Goal: Information Seeking & Learning: Learn about a topic

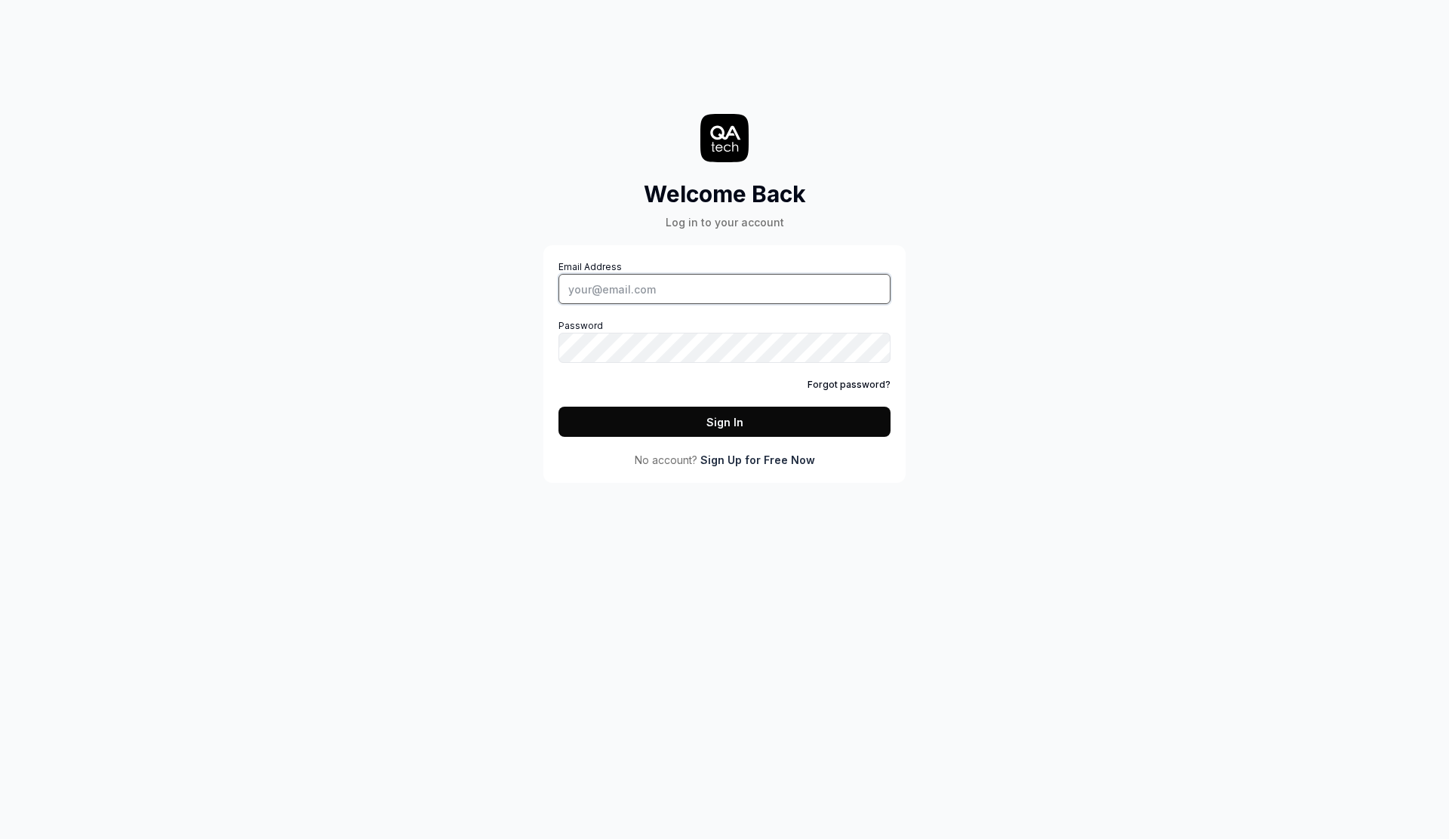
click at [753, 288] on input "Email Address" at bounding box center [725, 289] width 332 height 30
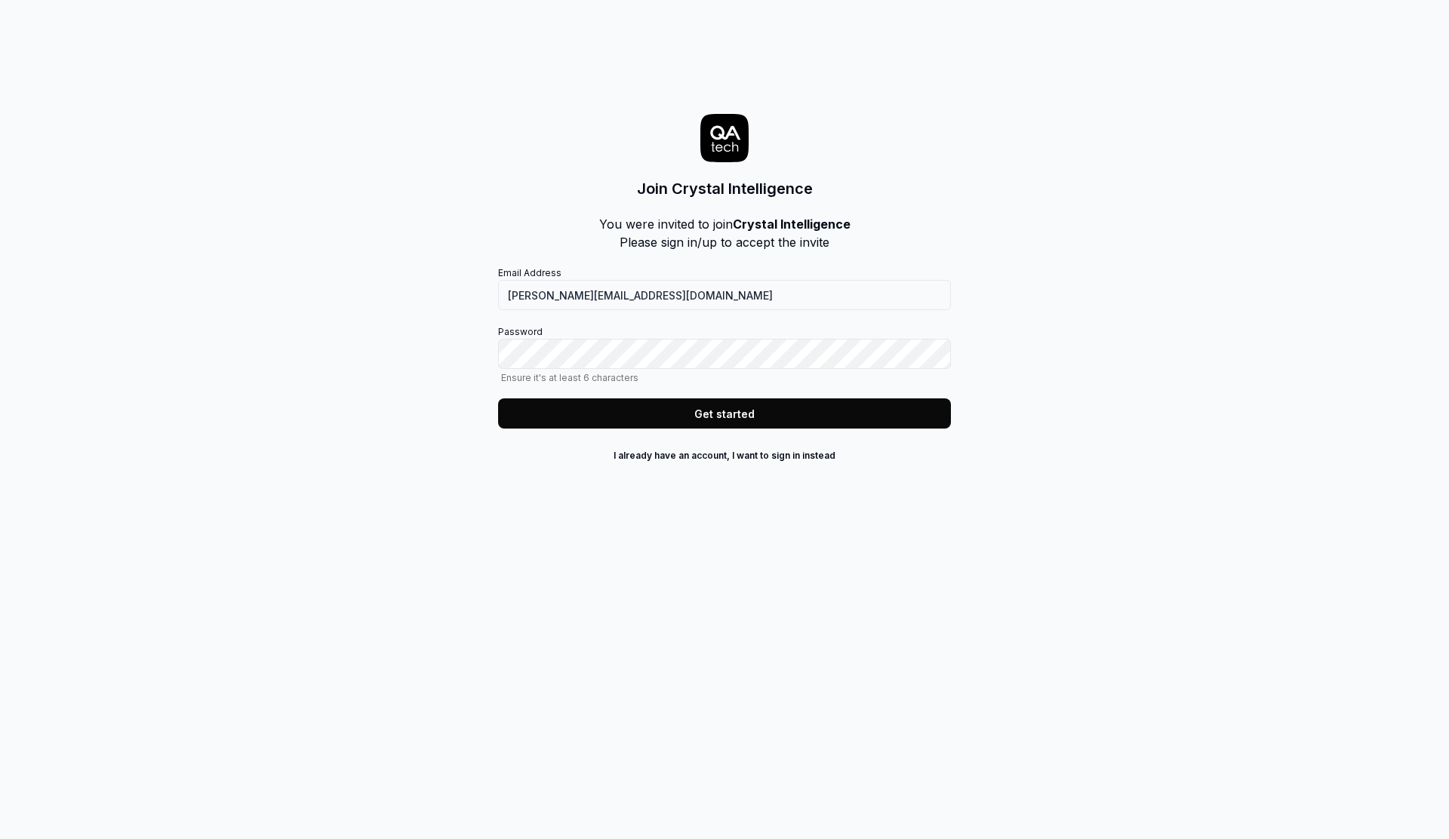
click at [746, 413] on button "Get started" at bounding box center [724, 414] width 453 height 30
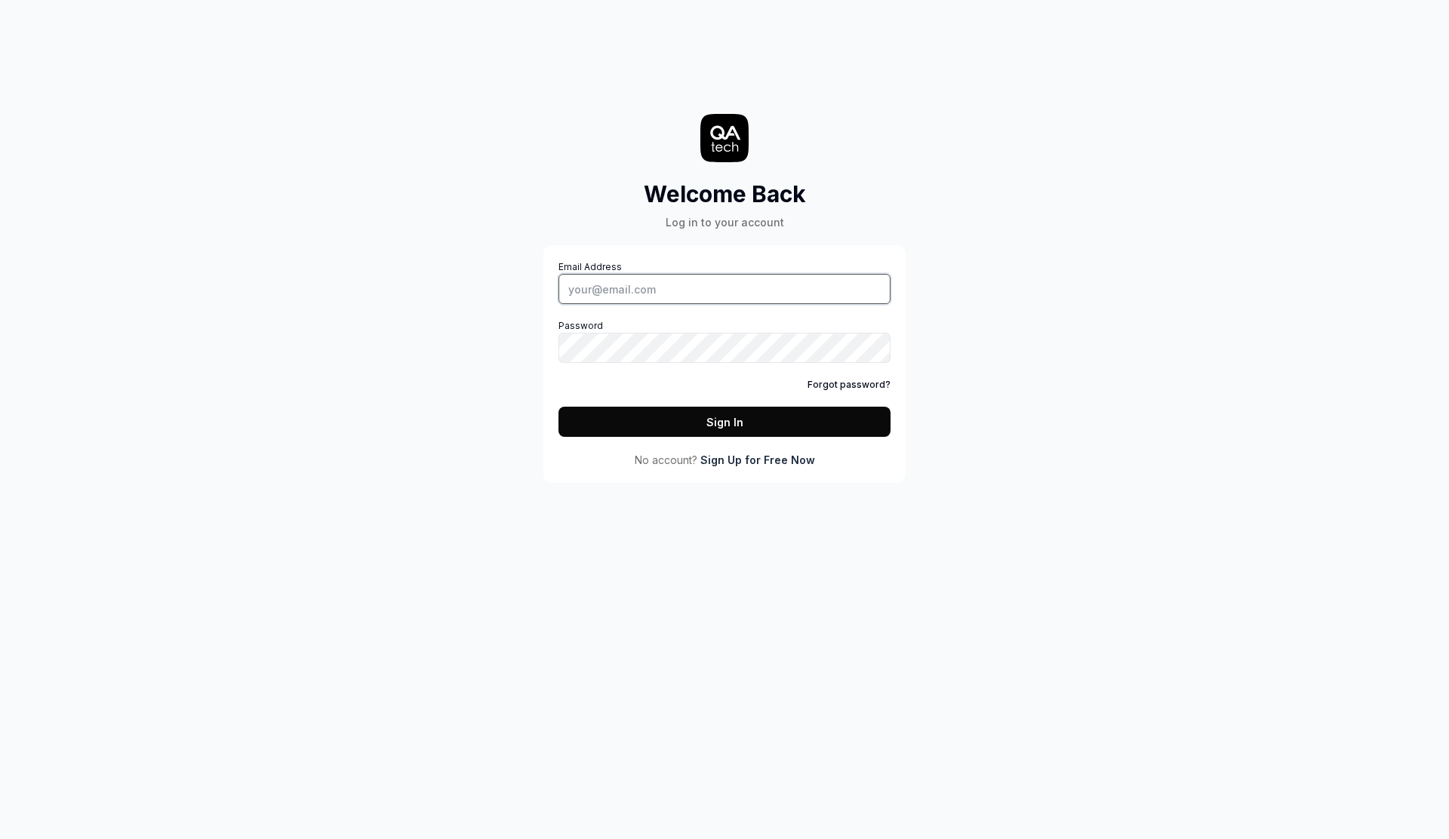
click at [668, 288] on input "Email Address" at bounding box center [725, 289] width 332 height 30
type input "[PERSON_NAME][EMAIL_ADDRESS][DOMAIN_NAME]"
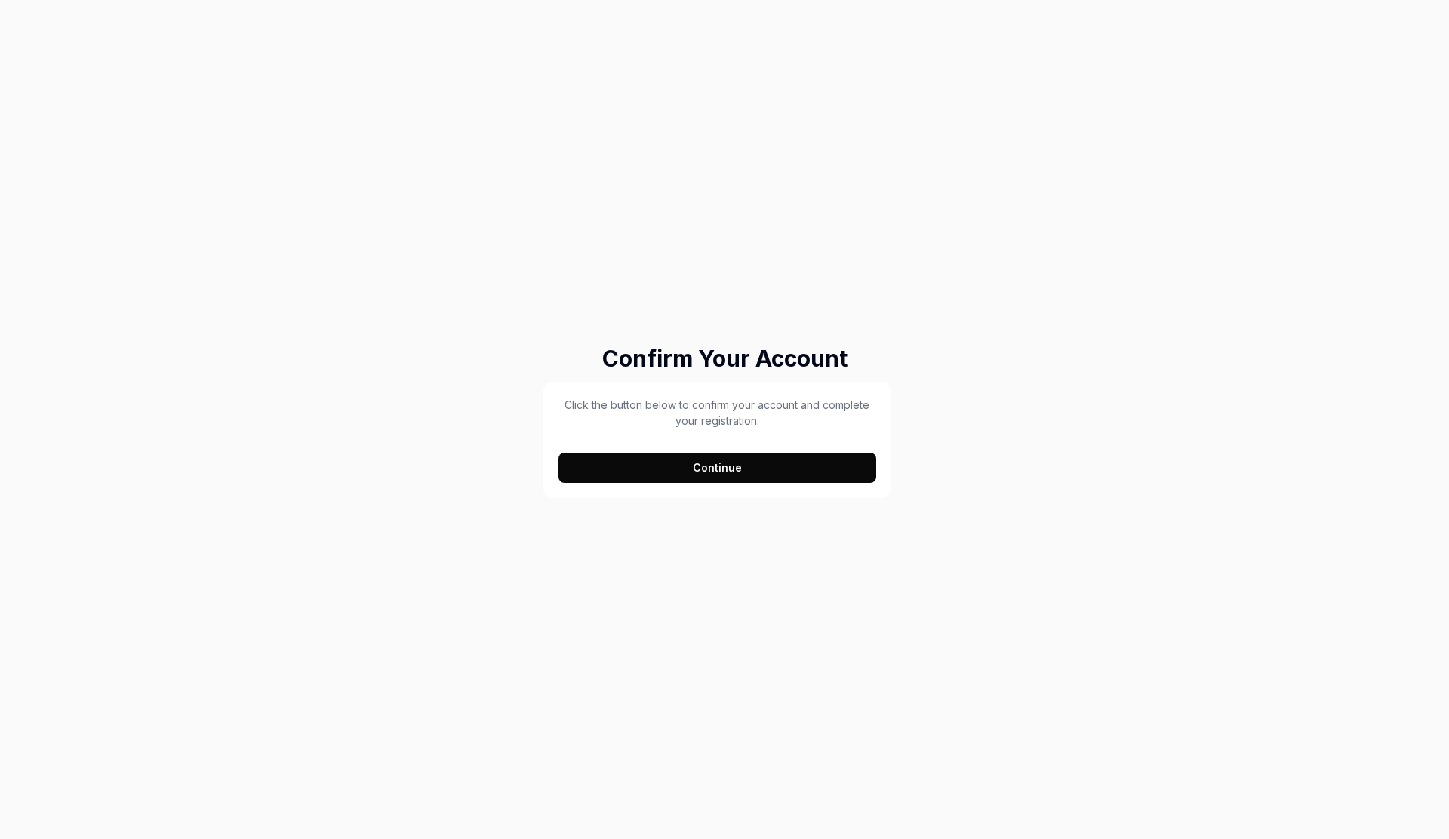
click at [753, 463] on button "Continue" at bounding box center [718, 468] width 318 height 30
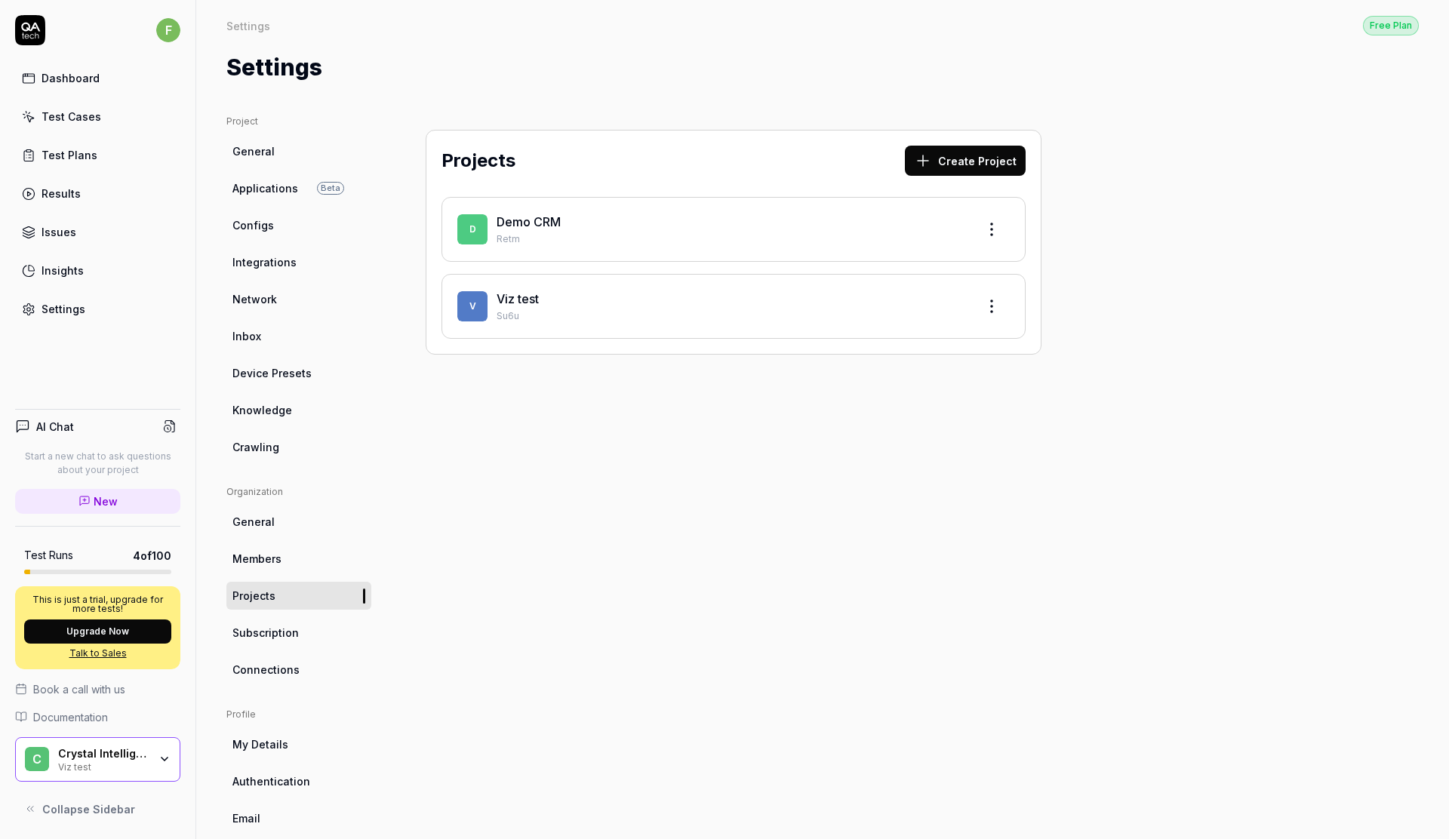
click at [1276, 427] on div "Project General Applications Beta Configs Integrations Network Inbox Device Pre…" at bounding box center [822, 492] width 1193 height 755
click at [59, 118] on div "Test Cases" at bounding box center [72, 117] width 60 height 16
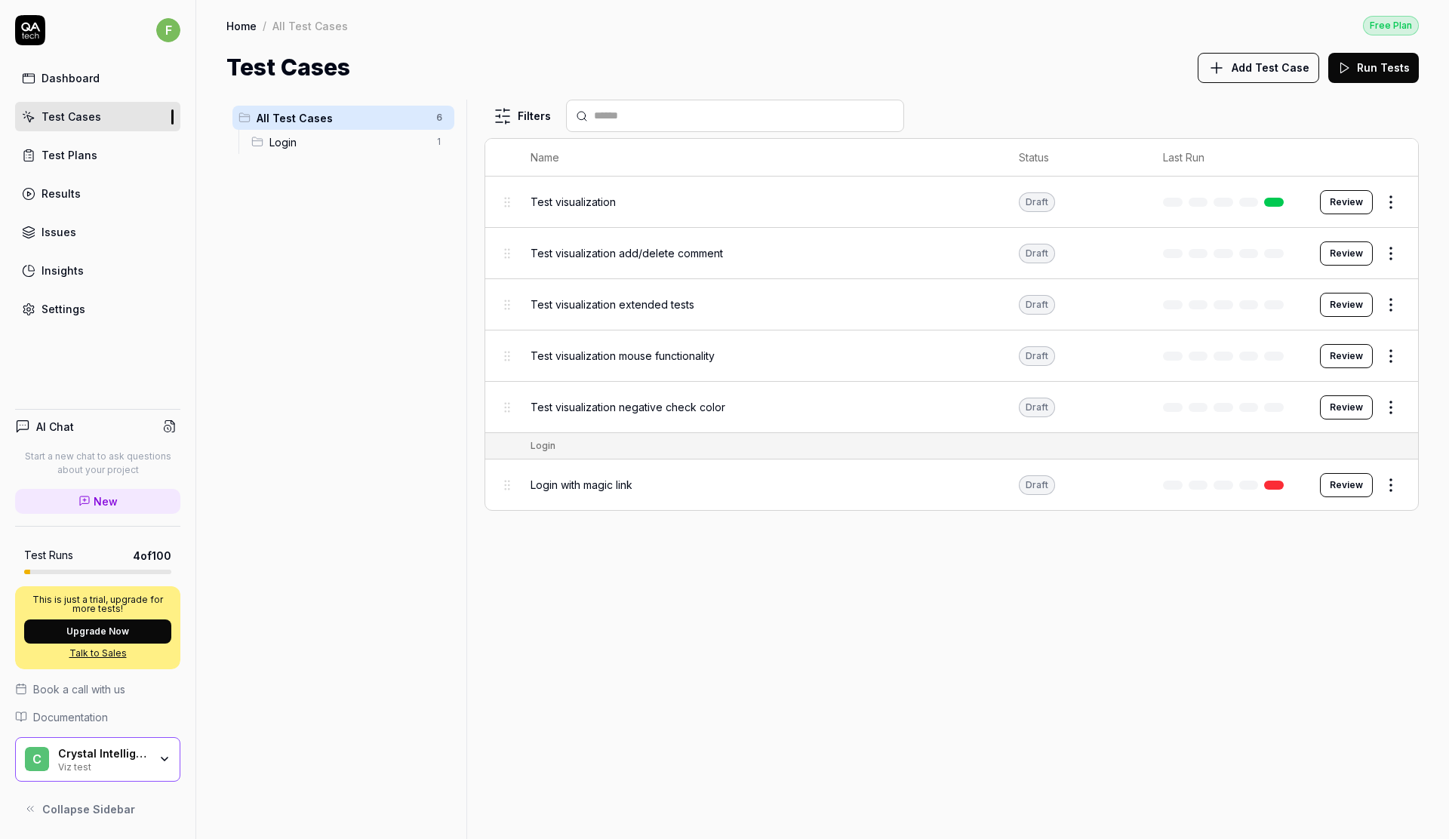
click at [590, 203] on span "Test visualization" at bounding box center [573, 202] width 85 height 16
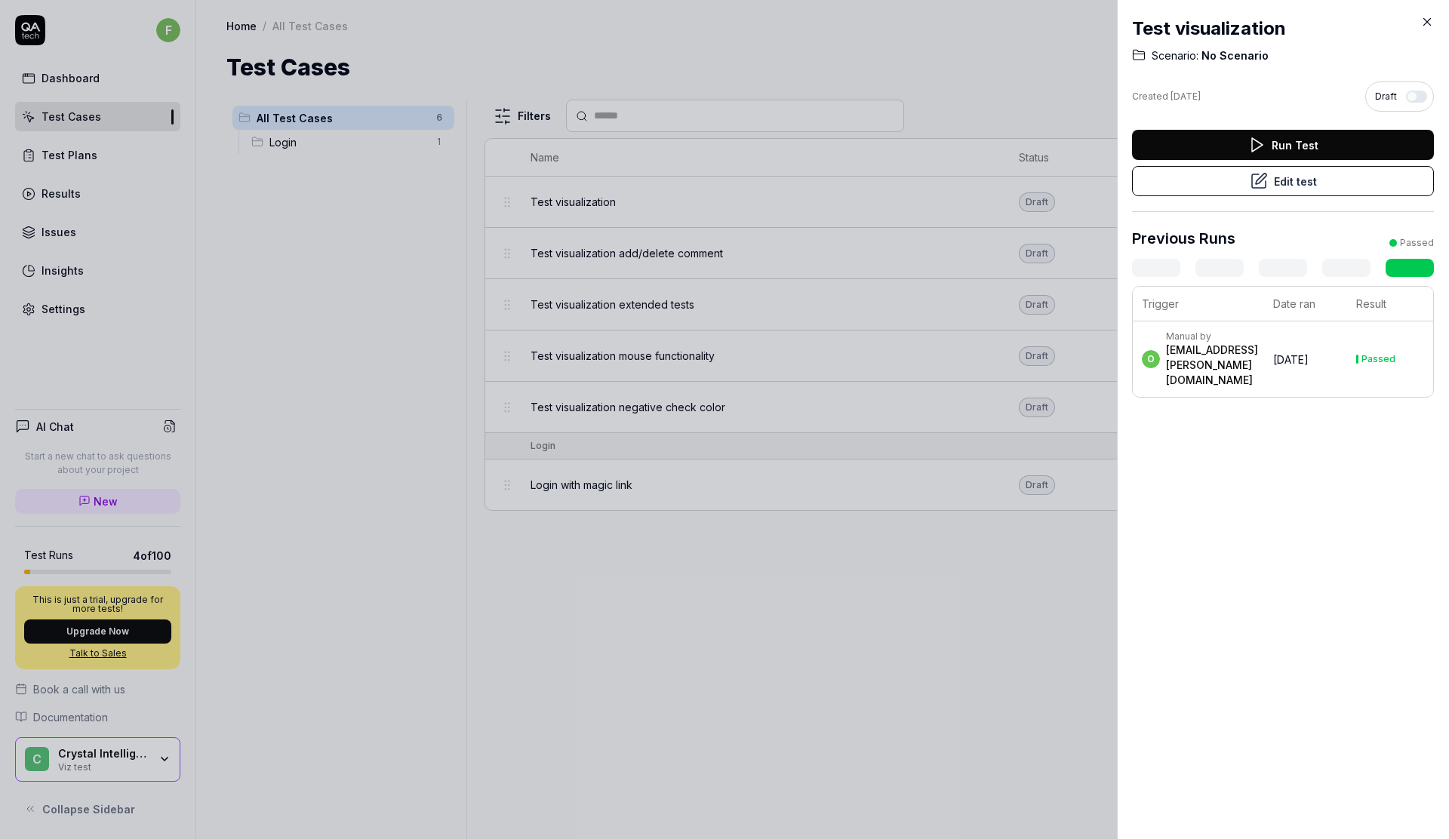
drag, startPoint x: 360, startPoint y: 208, endPoint x: 347, endPoint y: 206, distance: 13.0
click at [359, 208] on div at bounding box center [724, 419] width 1449 height 839
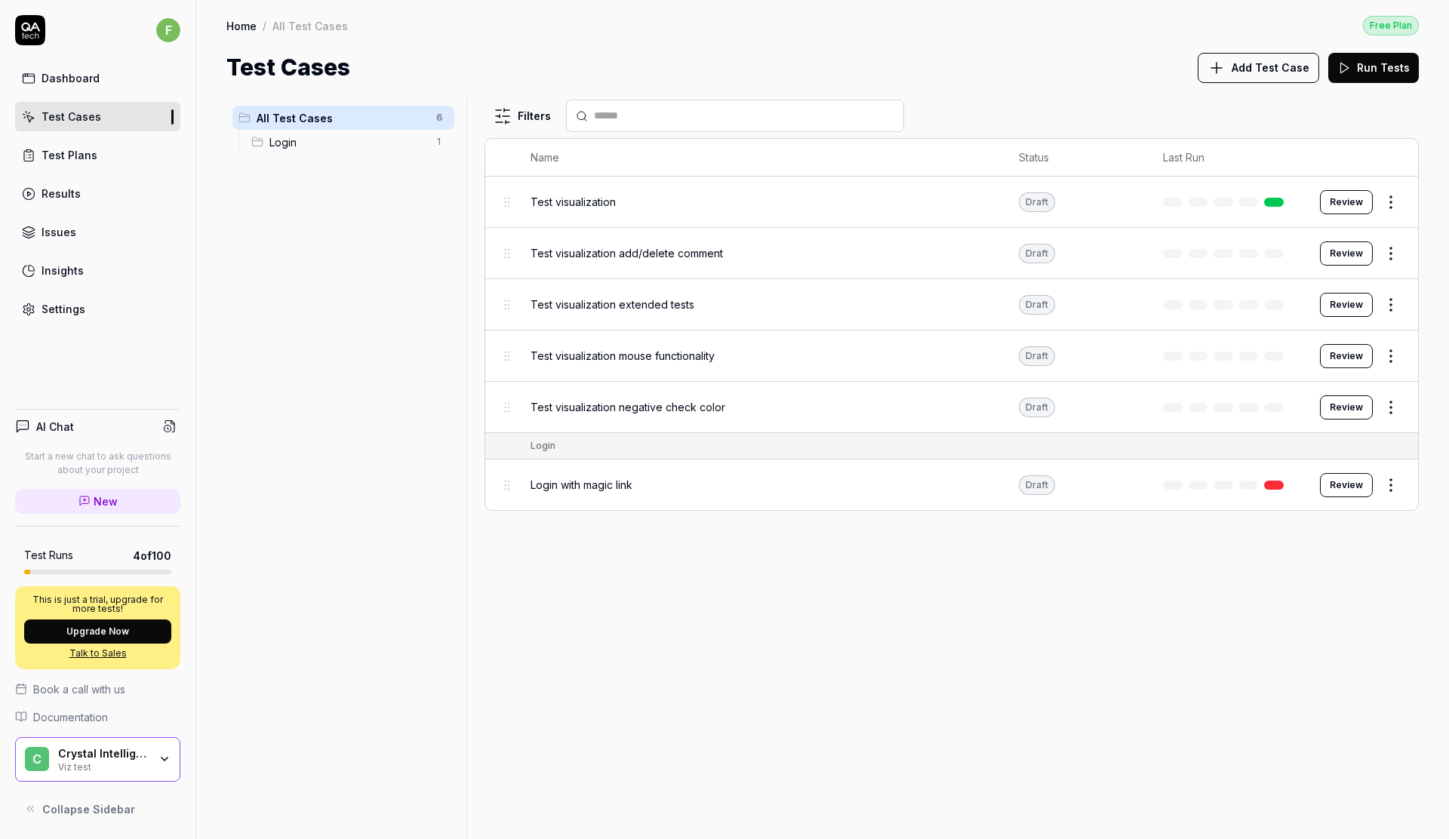
click at [66, 157] on div "Test Plans" at bounding box center [70, 155] width 56 height 16
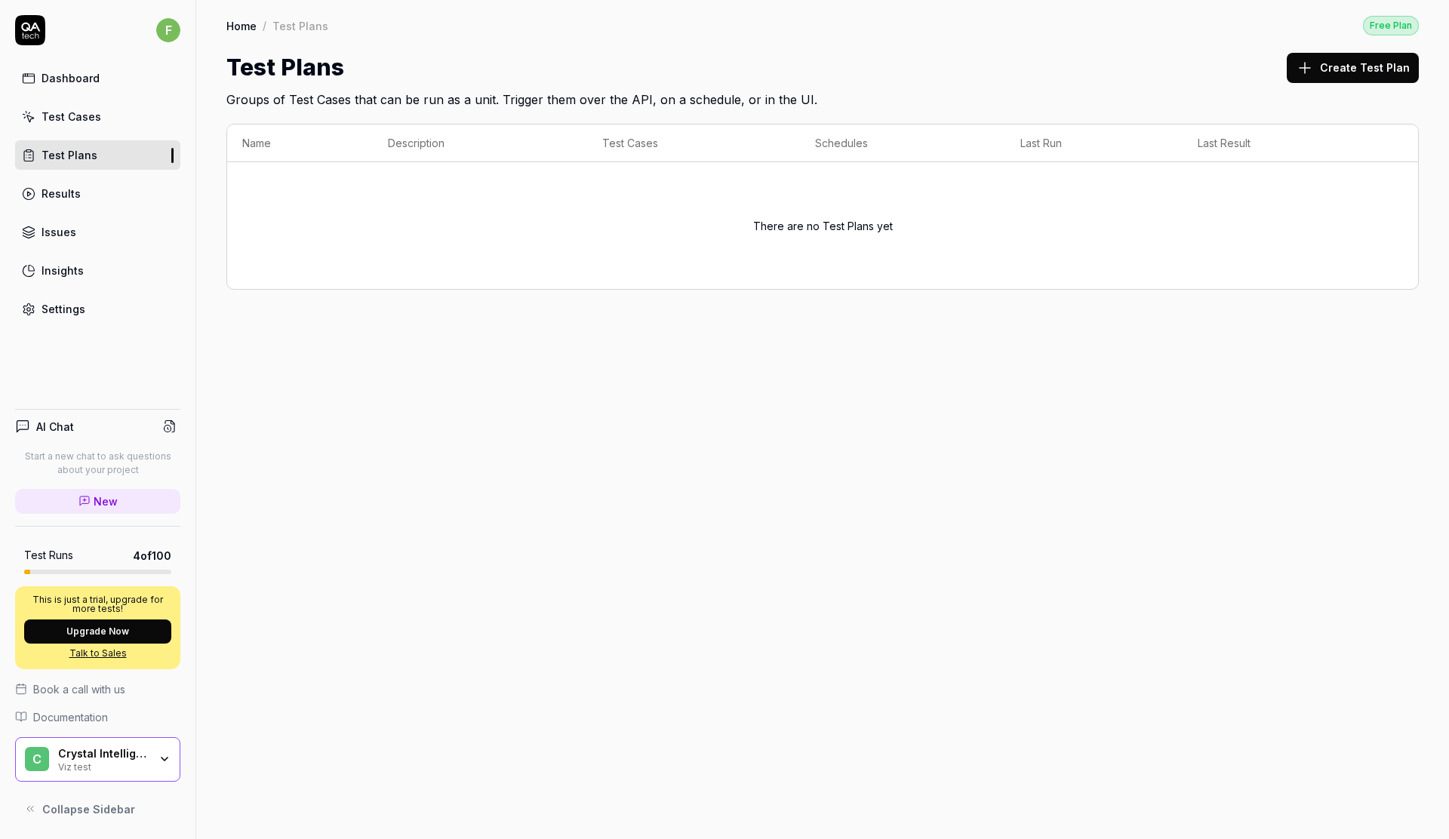
click at [77, 122] on div "Test Cases" at bounding box center [72, 117] width 60 height 16
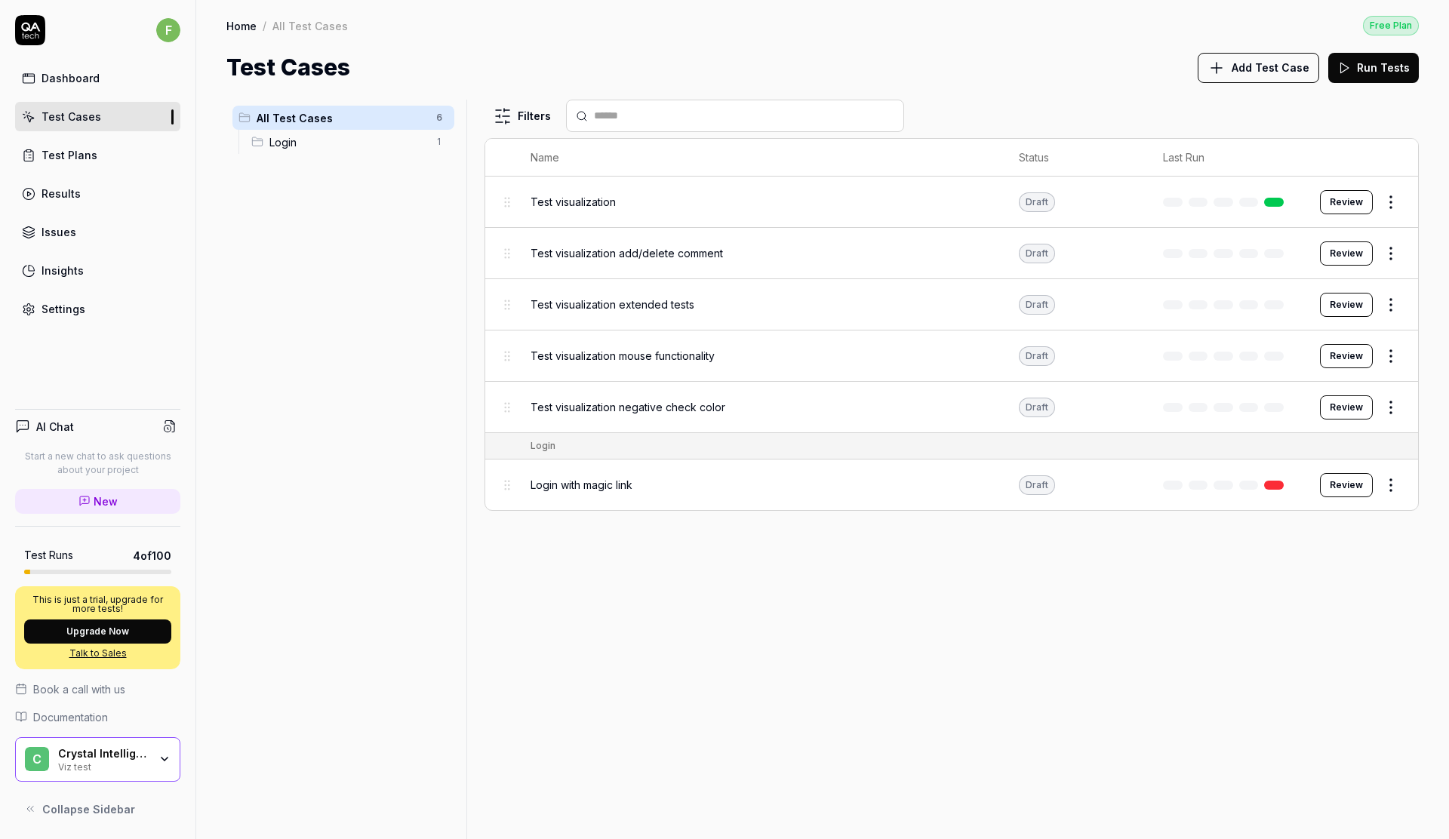
click at [605, 486] on span "Login with magic link" at bounding box center [582, 485] width 102 height 16
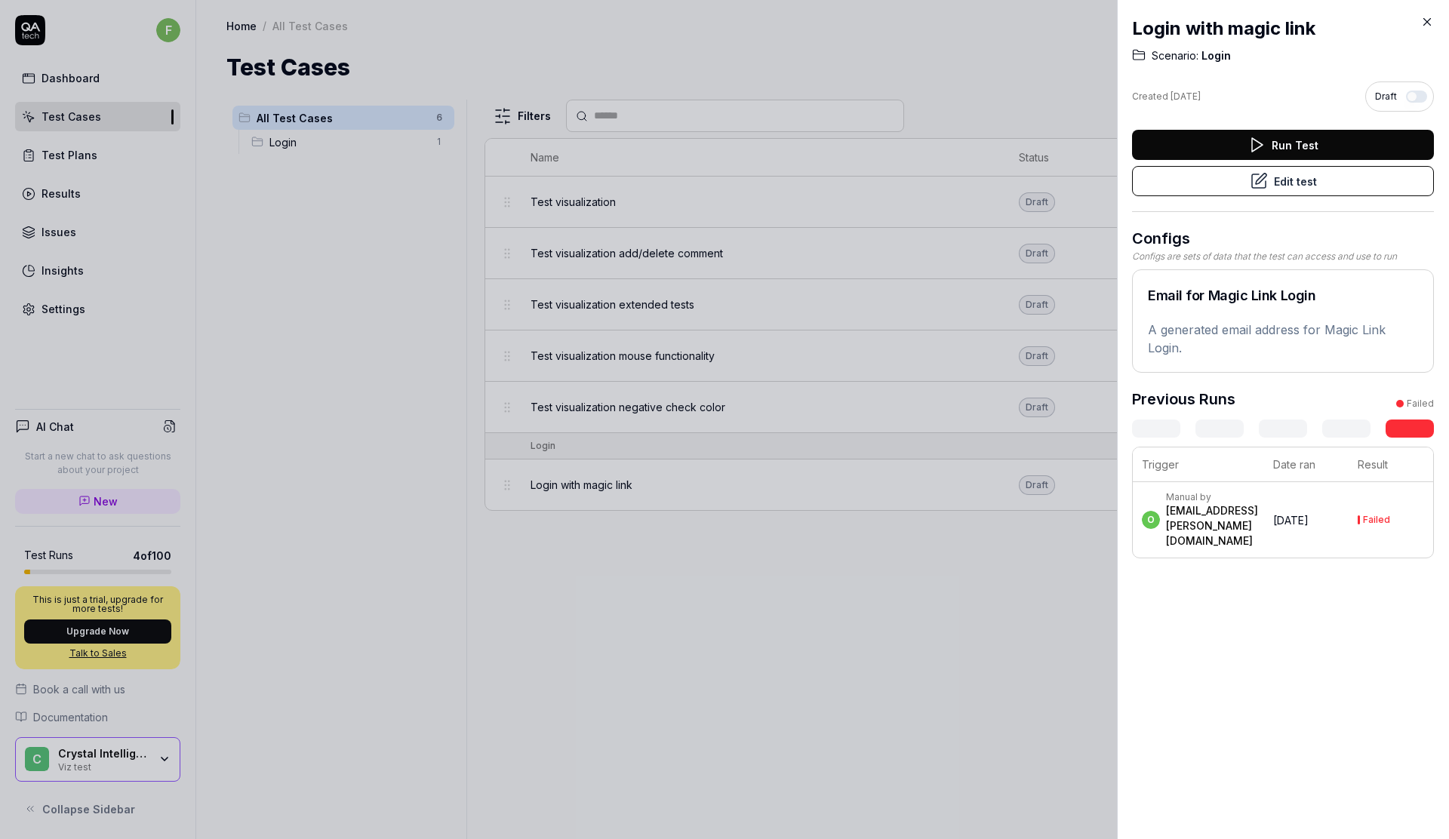
click at [858, 630] on div at bounding box center [724, 419] width 1449 height 839
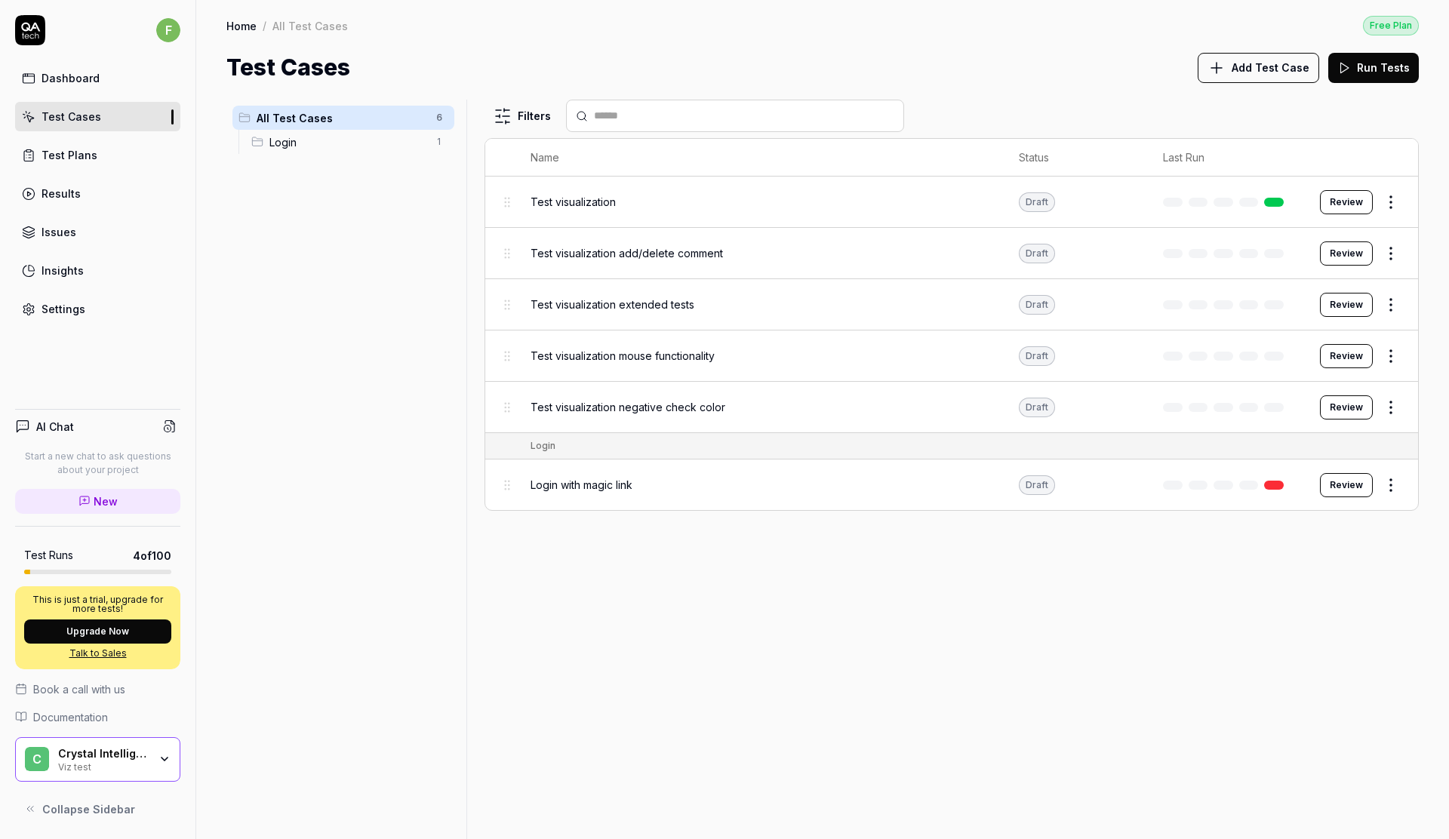
click at [630, 197] on div "Test visualization" at bounding box center [760, 202] width 458 height 16
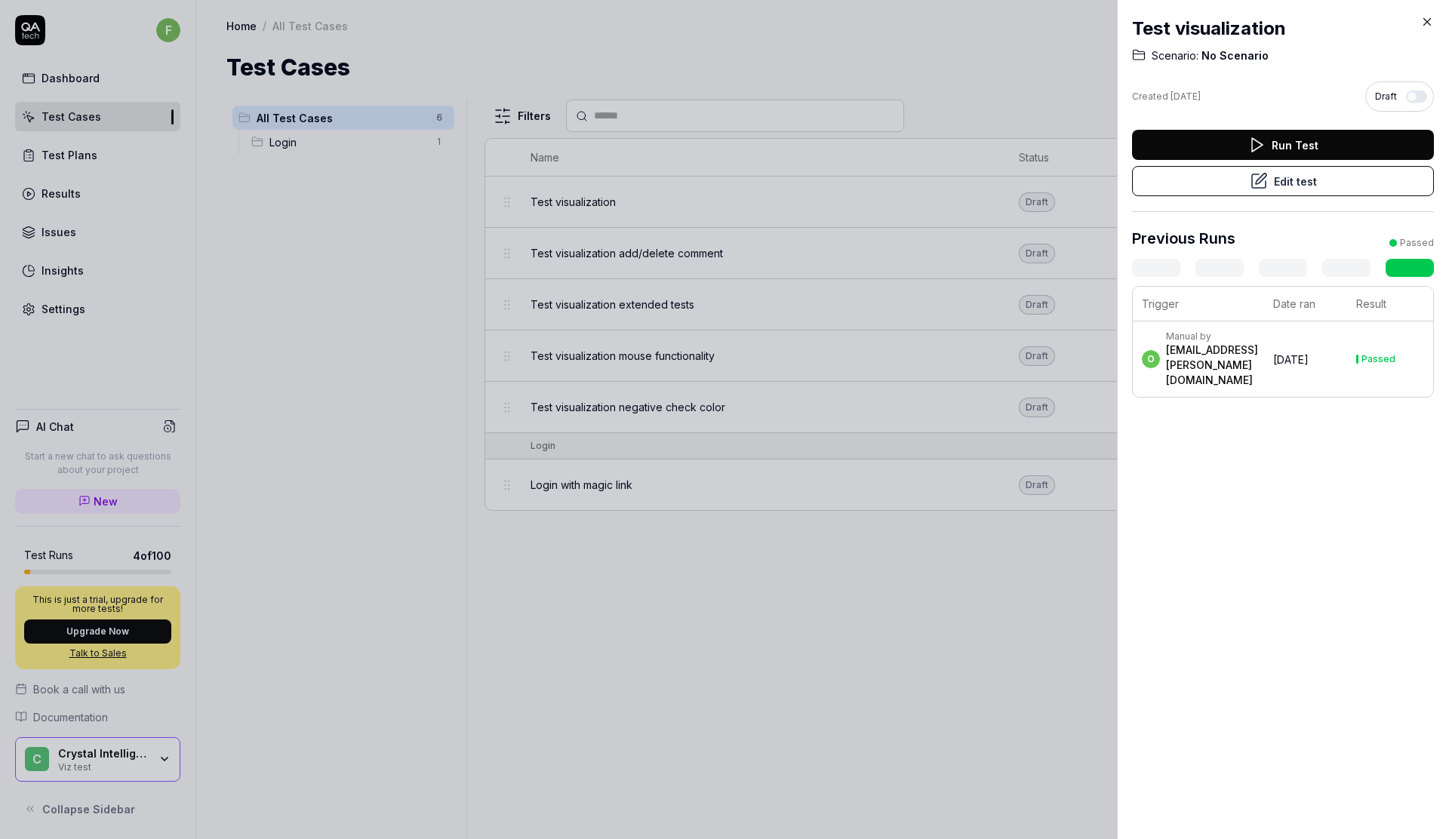
click at [1258, 378] on div "[EMAIL_ADDRESS][PERSON_NAME][DOMAIN_NAME]" at bounding box center [1212, 365] width 92 height 45
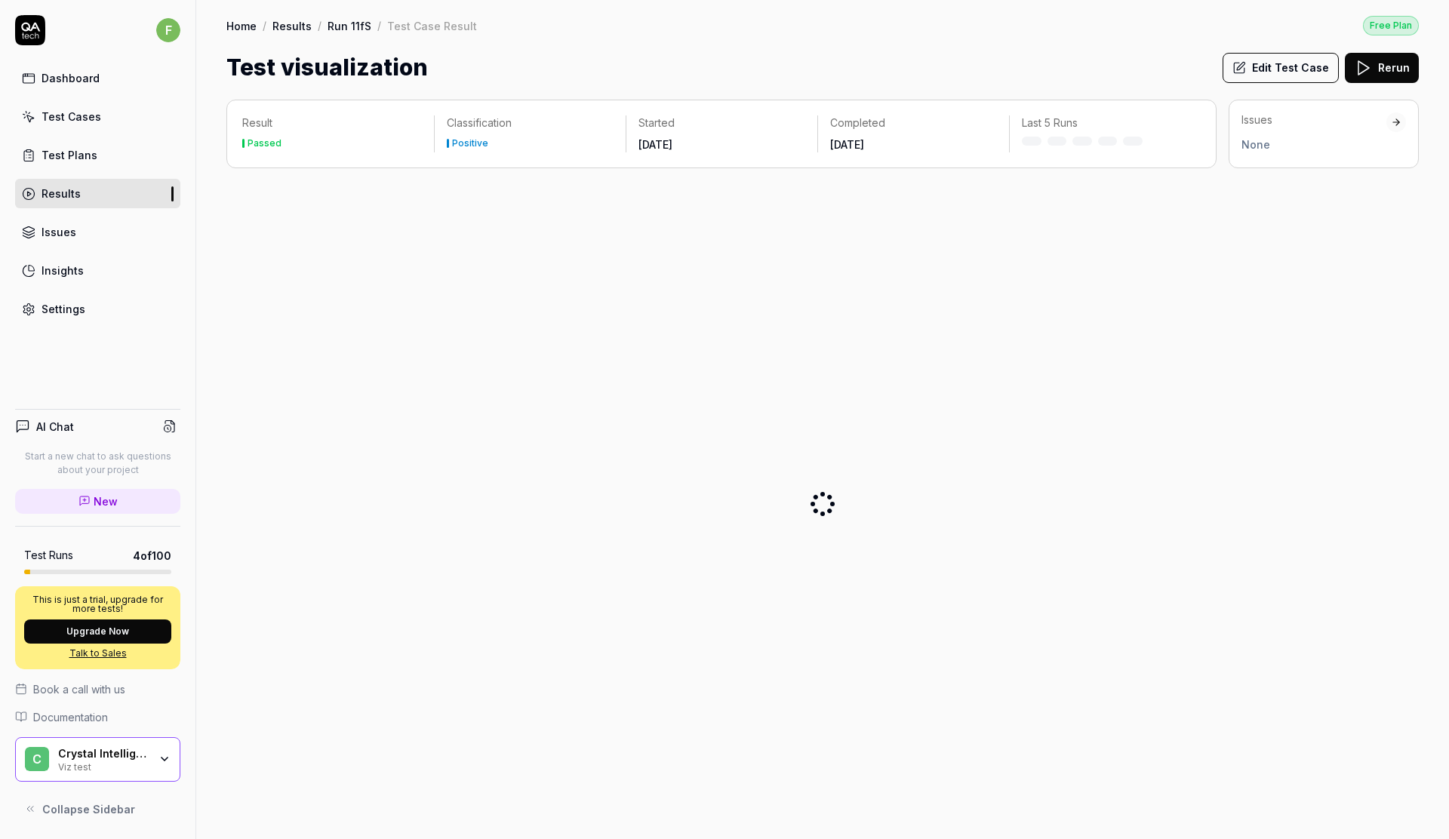
click at [1411, 364] on div at bounding box center [822, 503] width 1193 height 647
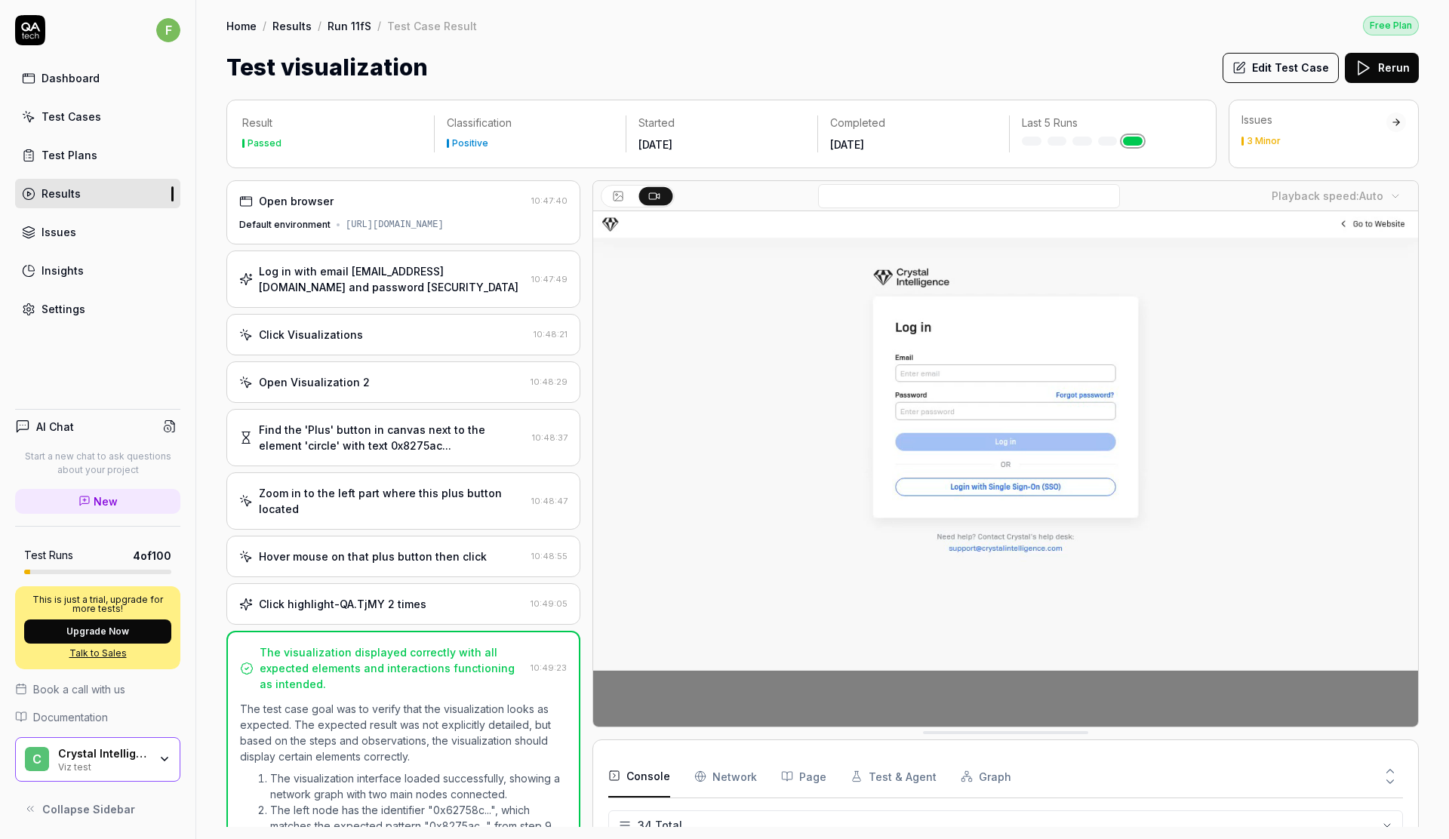
scroll to position [156, 0]
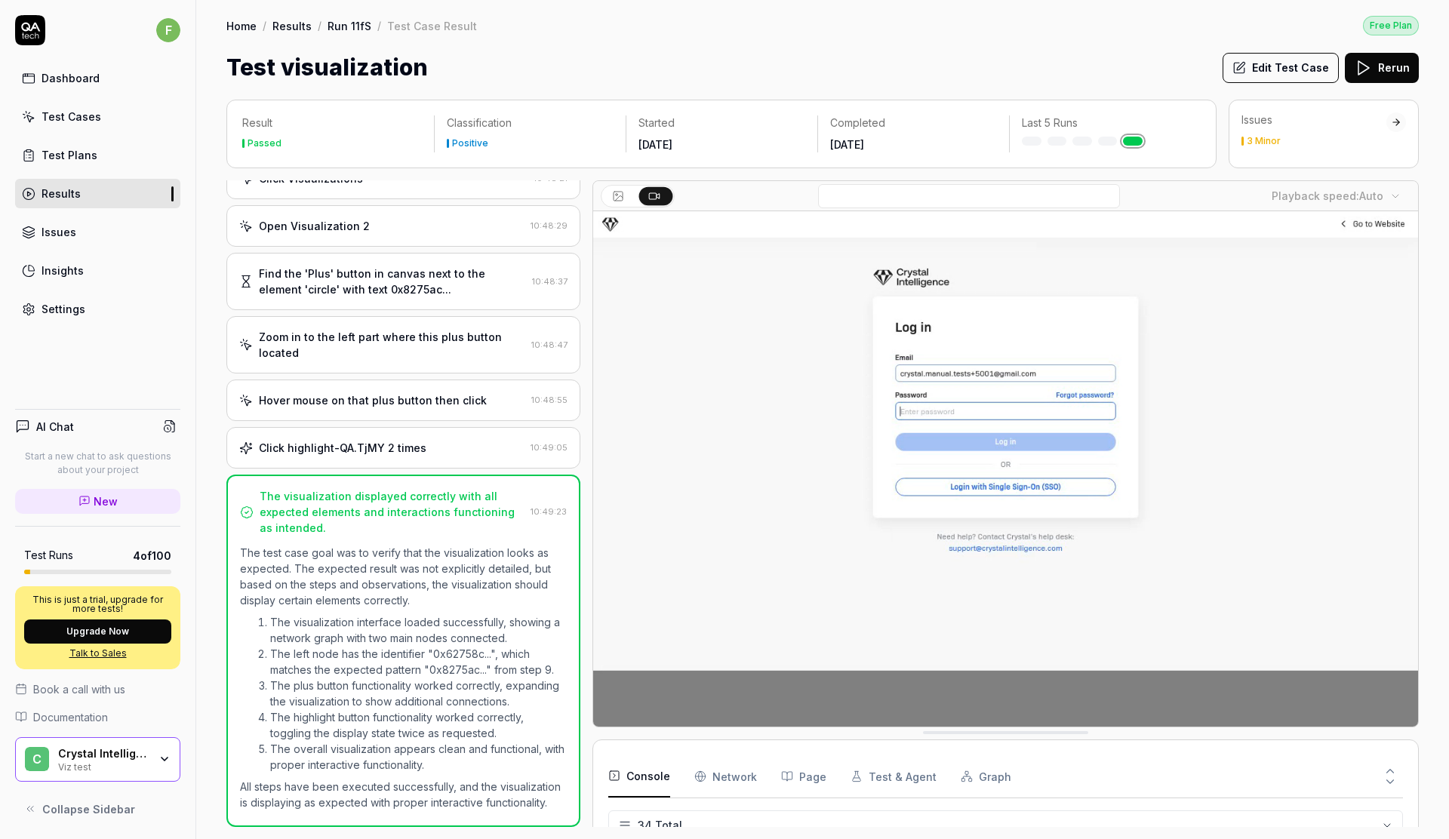
click at [51, 287] on div "Dashboard Test Cases Test Plans Results Issues Insights Settings" at bounding box center [97, 193] width 165 height 260
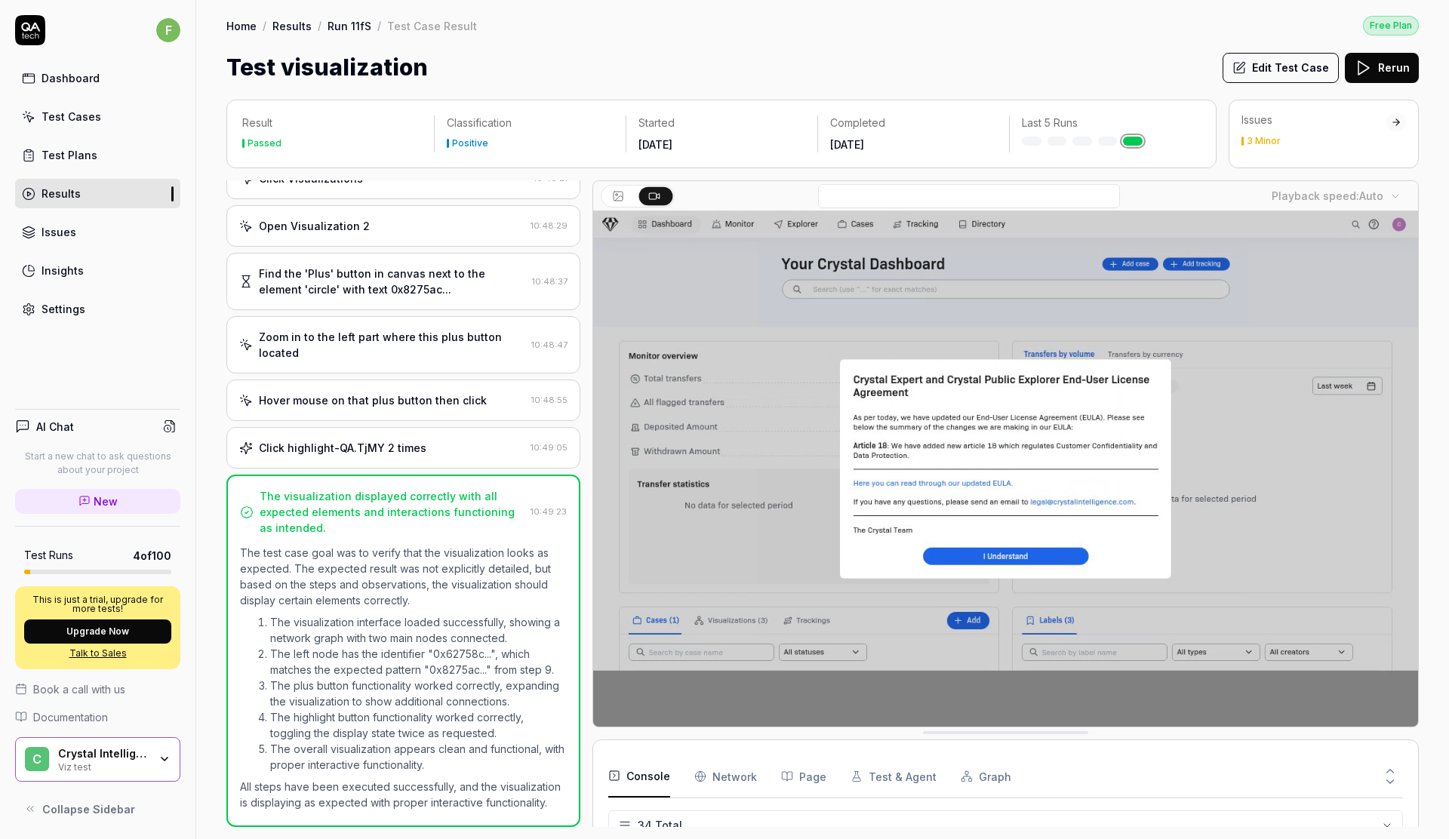
click at [62, 314] on div "Settings" at bounding box center [64, 309] width 44 height 16
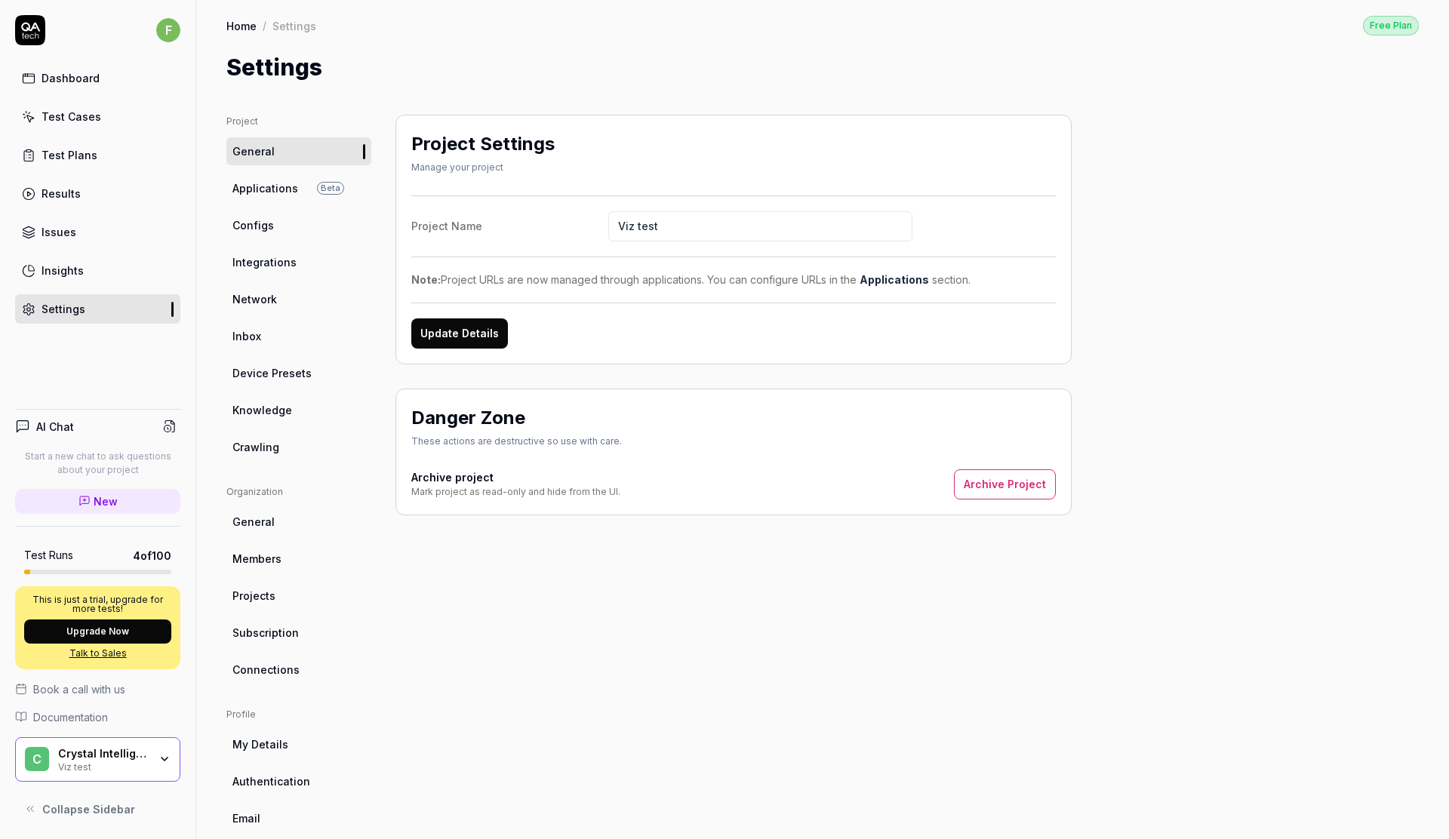
click at [273, 294] on span "Network" at bounding box center [254, 299] width 45 height 16
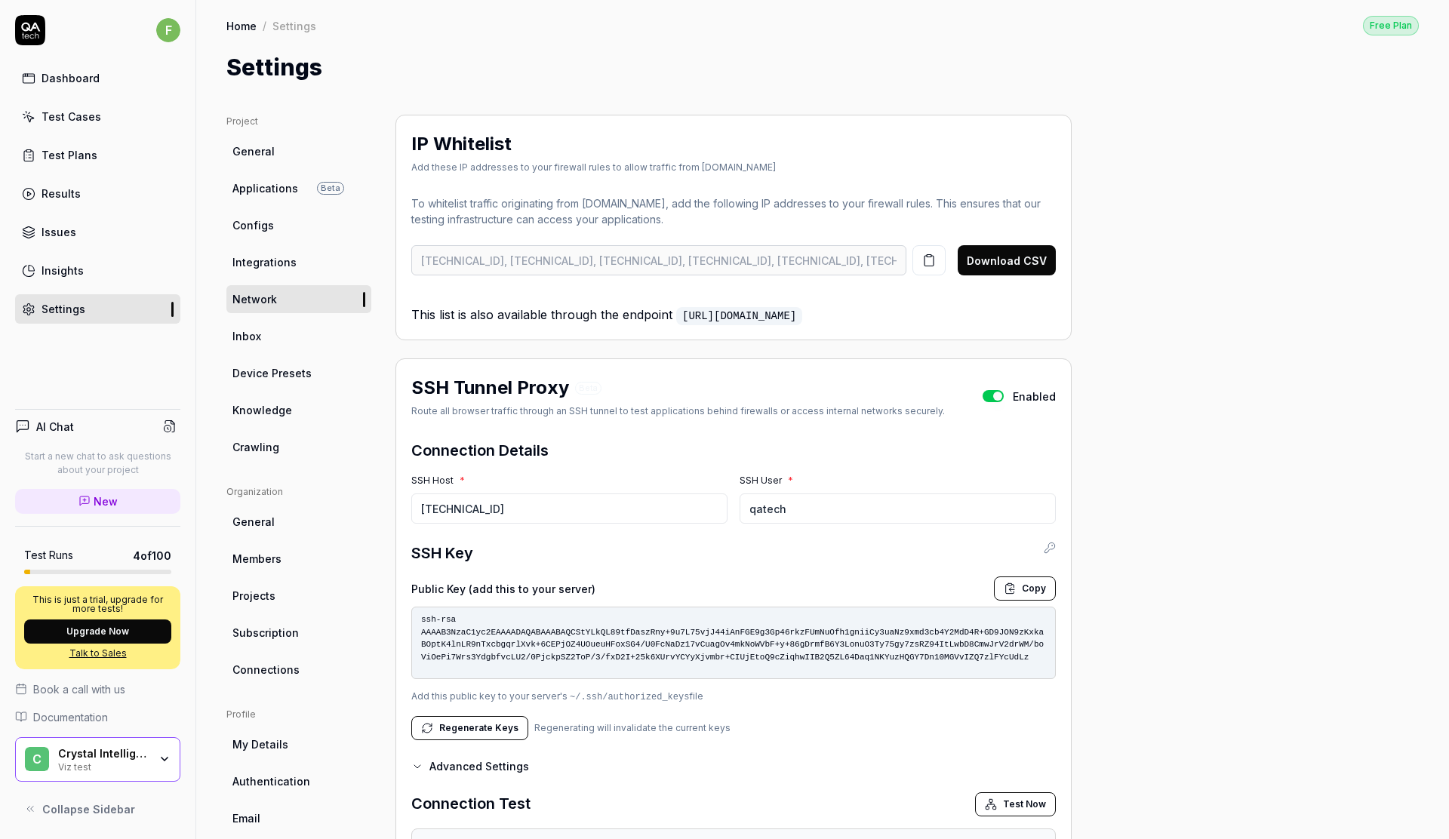
click at [267, 334] on link "Inbox" at bounding box center [298, 336] width 145 height 28
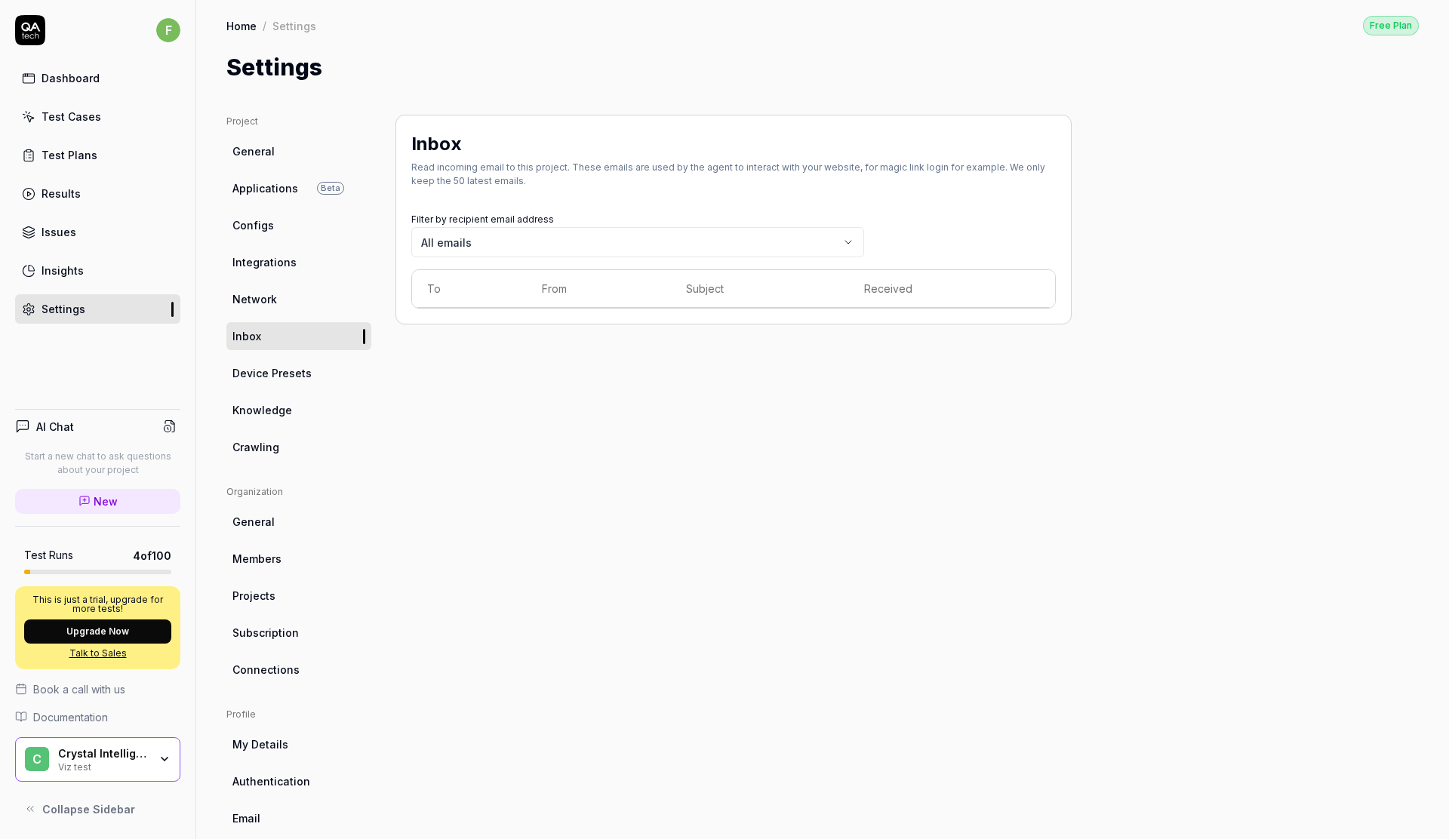
click at [79, 235] on link "Issues" at bounding box center [97, 231] width 165 height 29
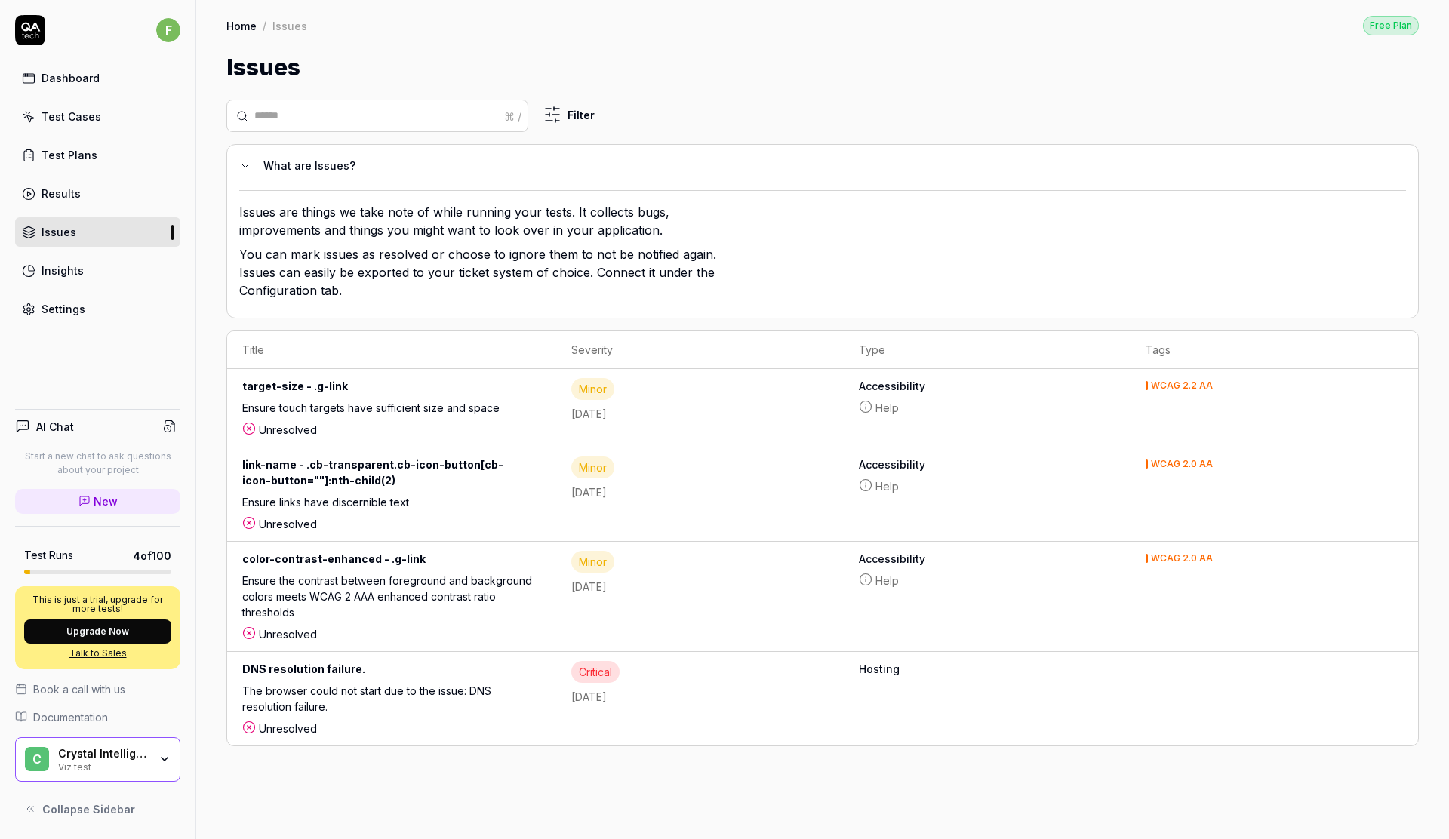
click at [67, 266] on div "Insights" at bounding box center [63, 271] width 42 height 16
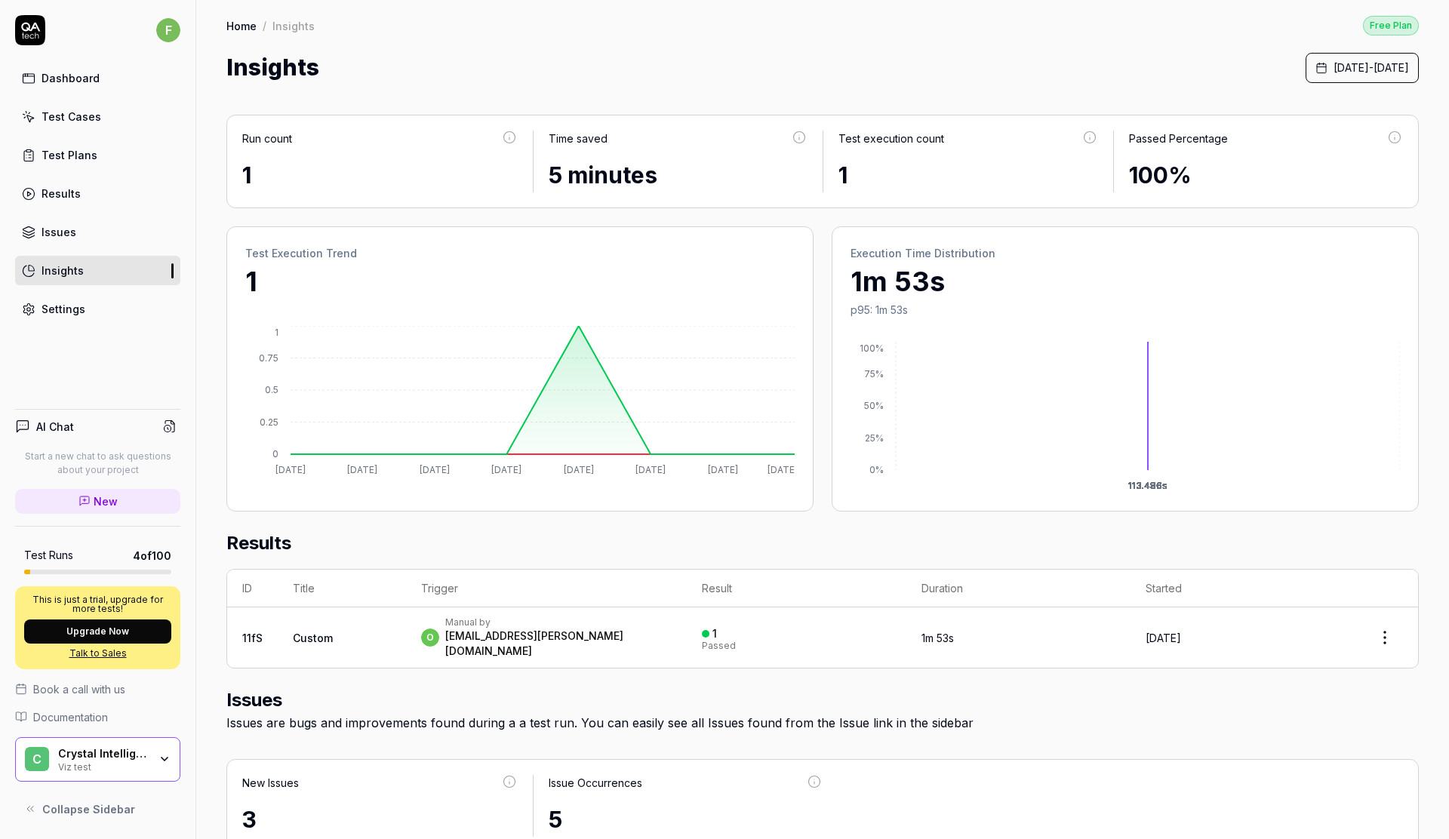
click at [58, 230] on div "Issues" at bounding box center [59, 232] width 35 height 16
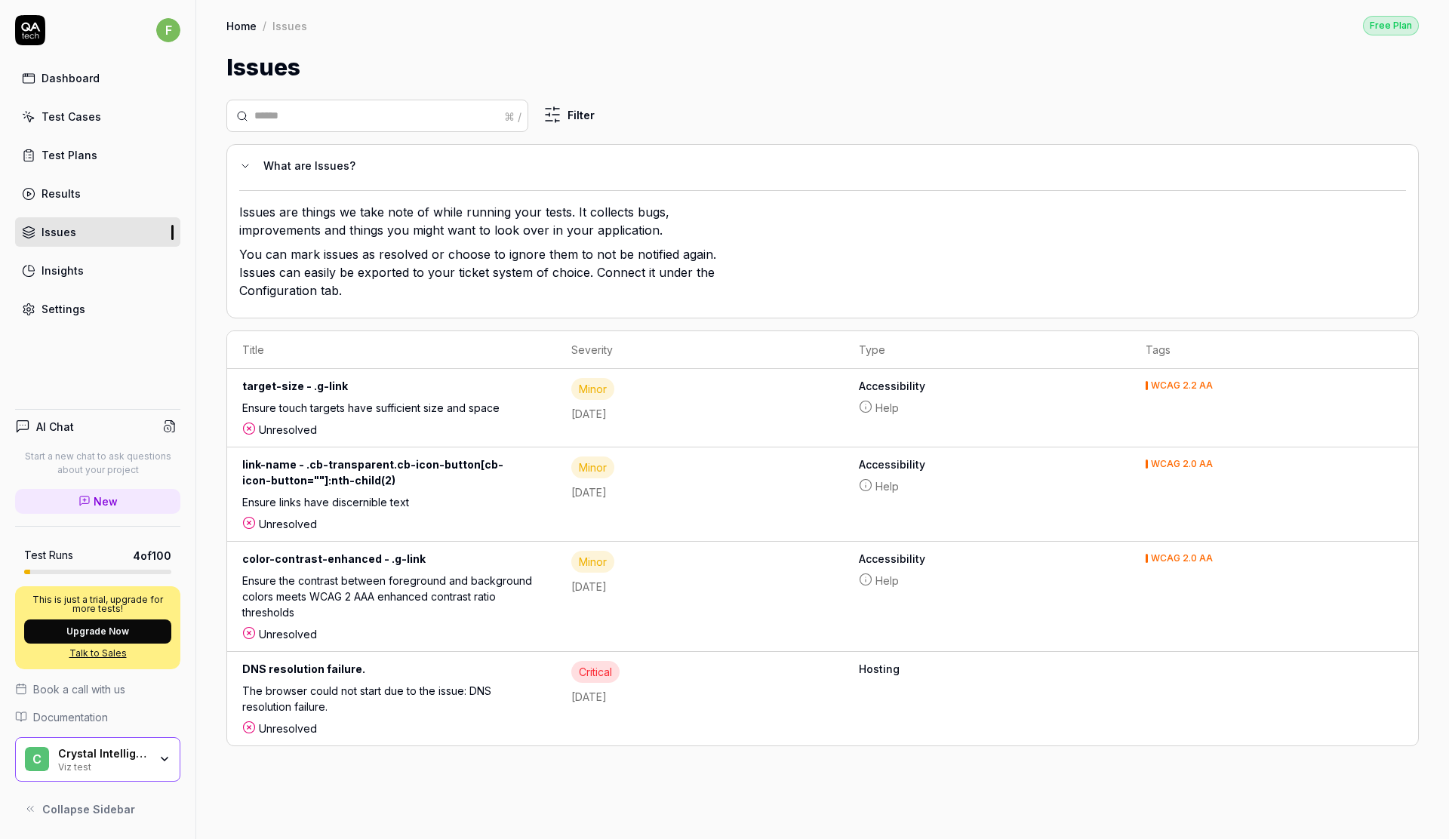
click at [70, 269] on div "Insights" at bounding box center [63, 271] width 42 height 16
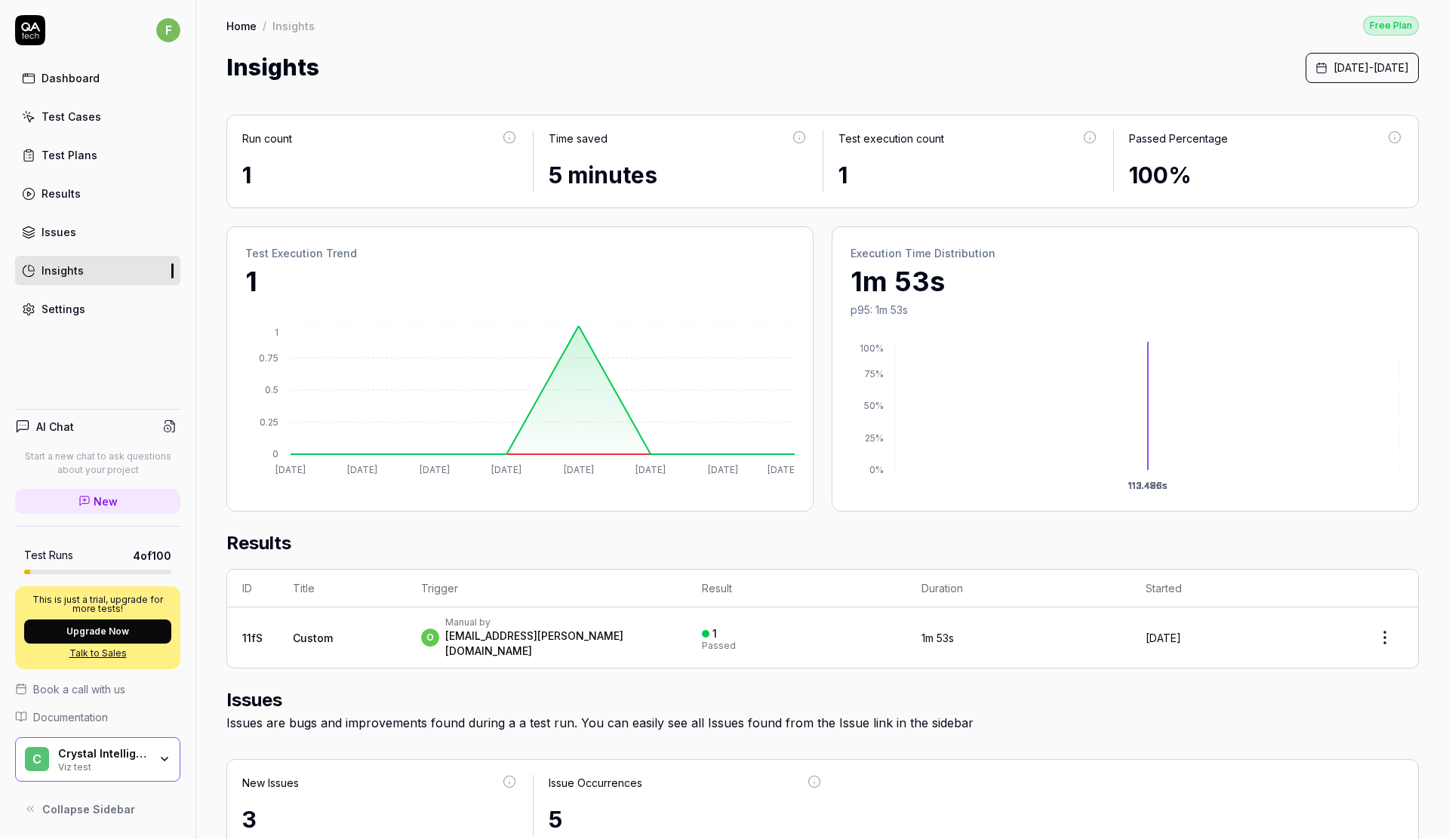
click at [79, 192] on link "Results" at bounding box center [97, 193] width 165 height 29
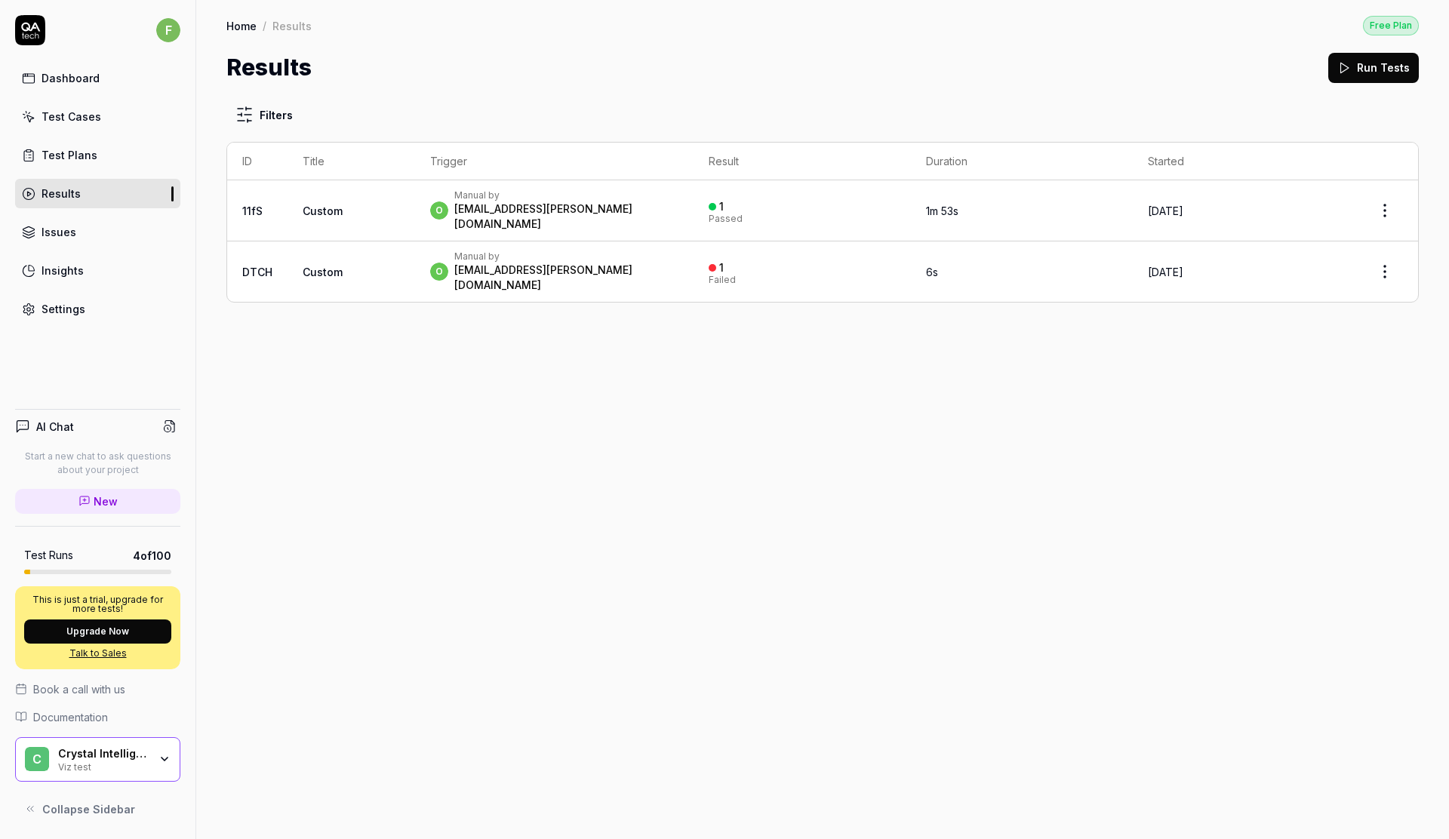
click at [66, 146] on link "Test Plans" at bounding box center [97, 154] width 165 height 29
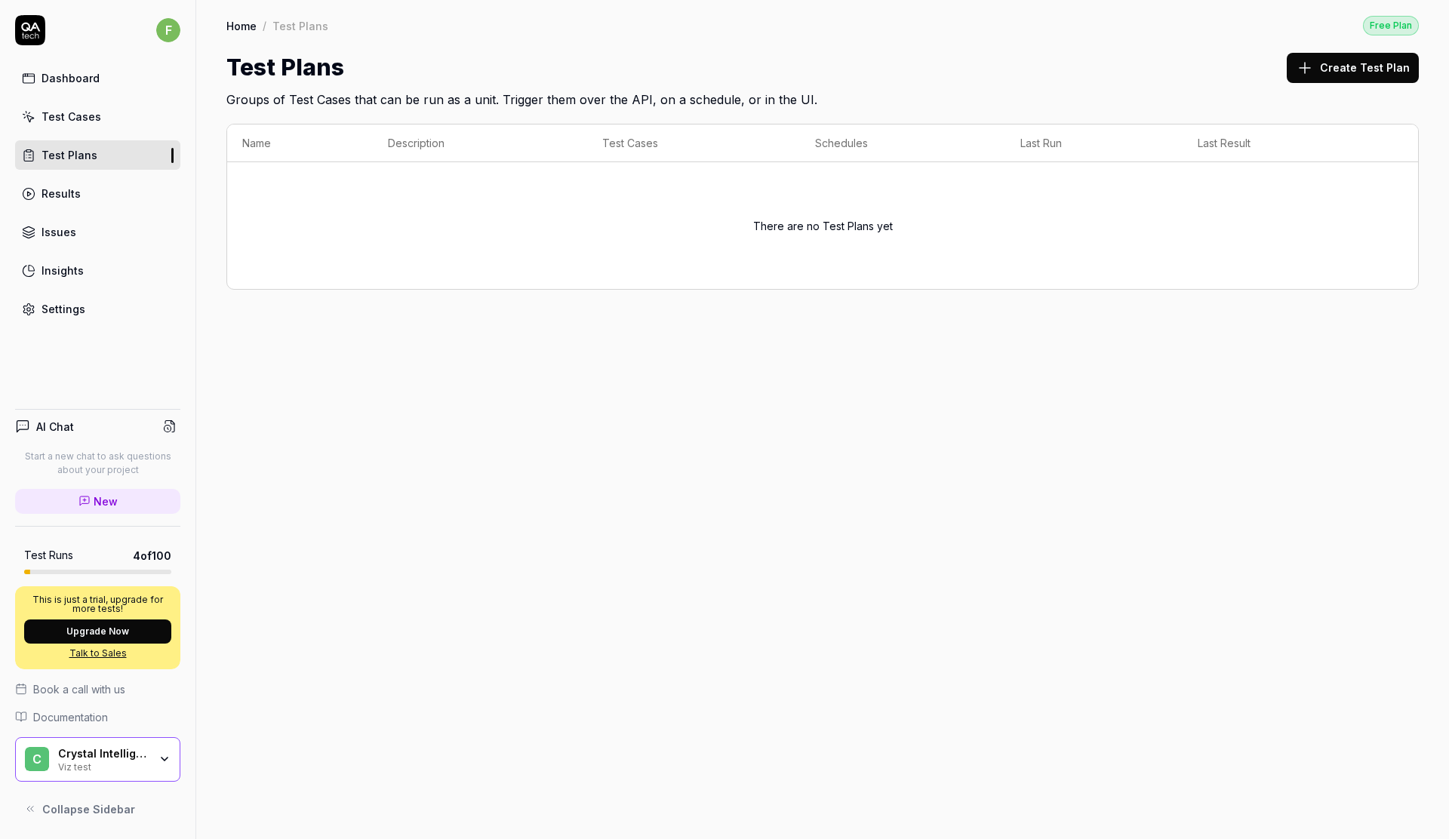
click at [74, 117] on div "Test Cases" at bounding box center [72, 117] width 60 height 16
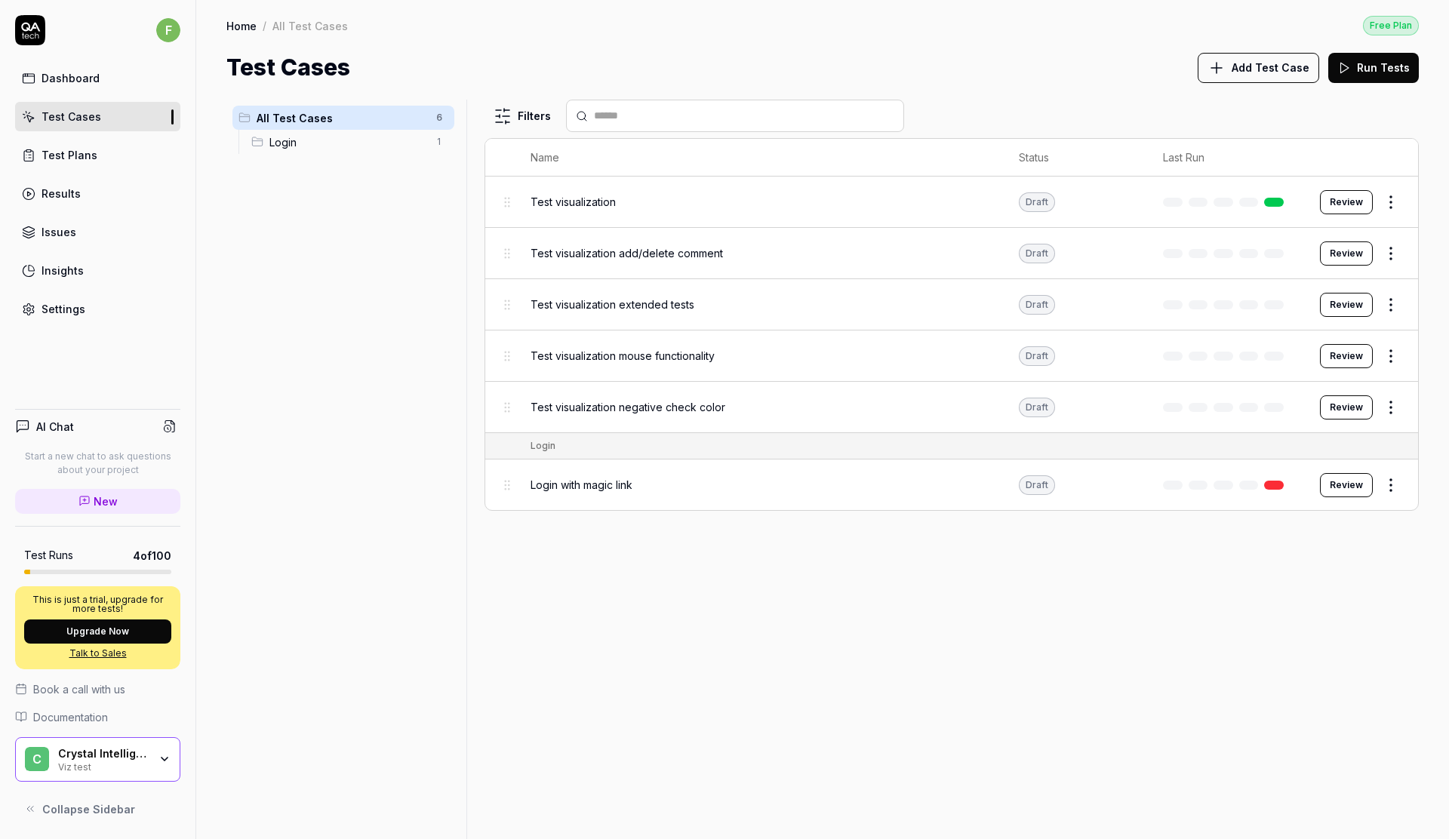
click at [69, 80] on div "Dashboard" at bounding box center [71, 78] width 58 height 16
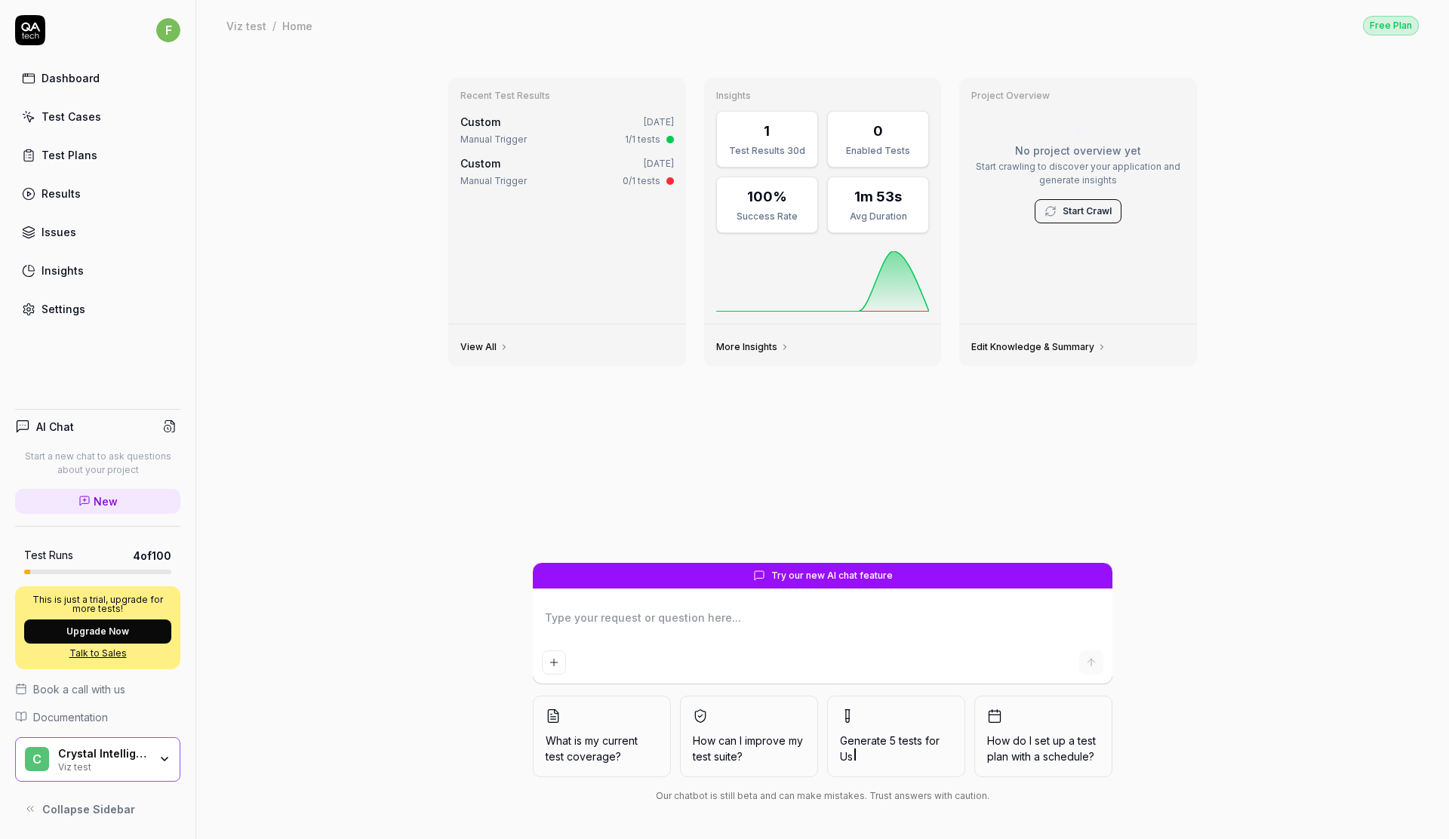
click at [590, 734] on span "What is my current test coverage?" at bounding box center [602, 749] width 112 height 32
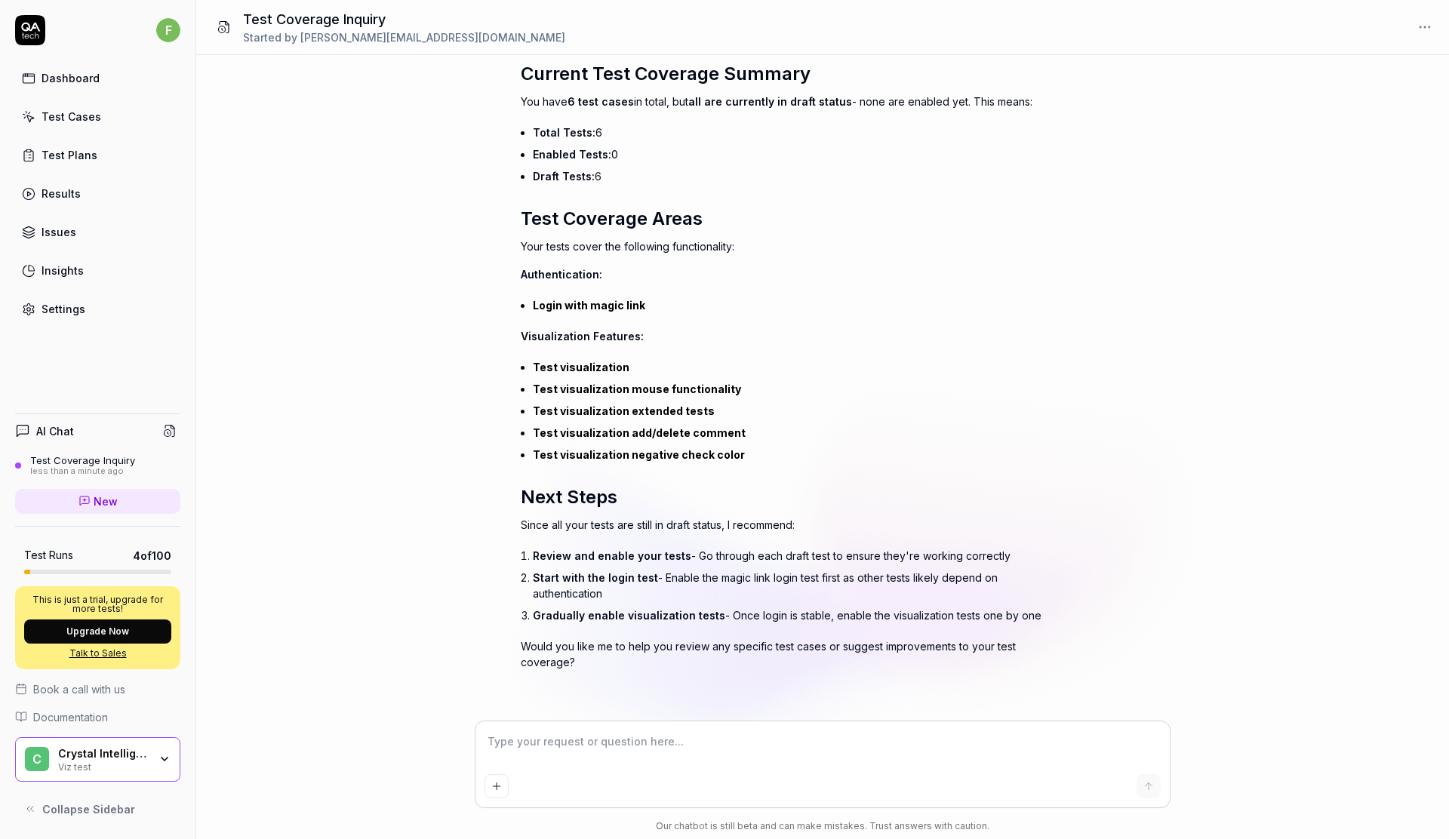
scroll to position [140, 0]
click at [226, 26] on icon at bounding box center [224, 27] width 14 height 14
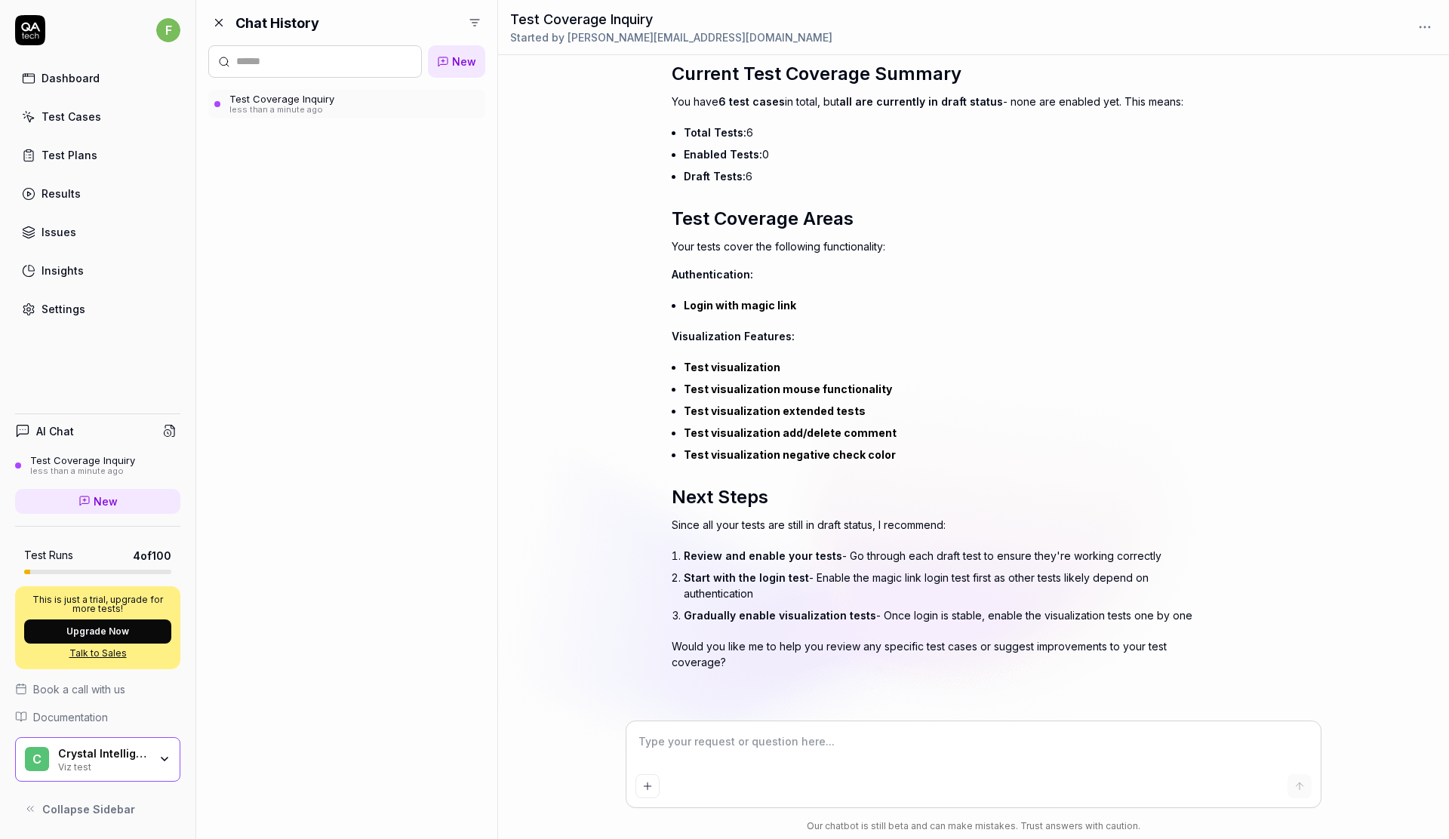
click at [58, 75] on div "Dashboard" at bounding box center [71, 78] width 58 height 16
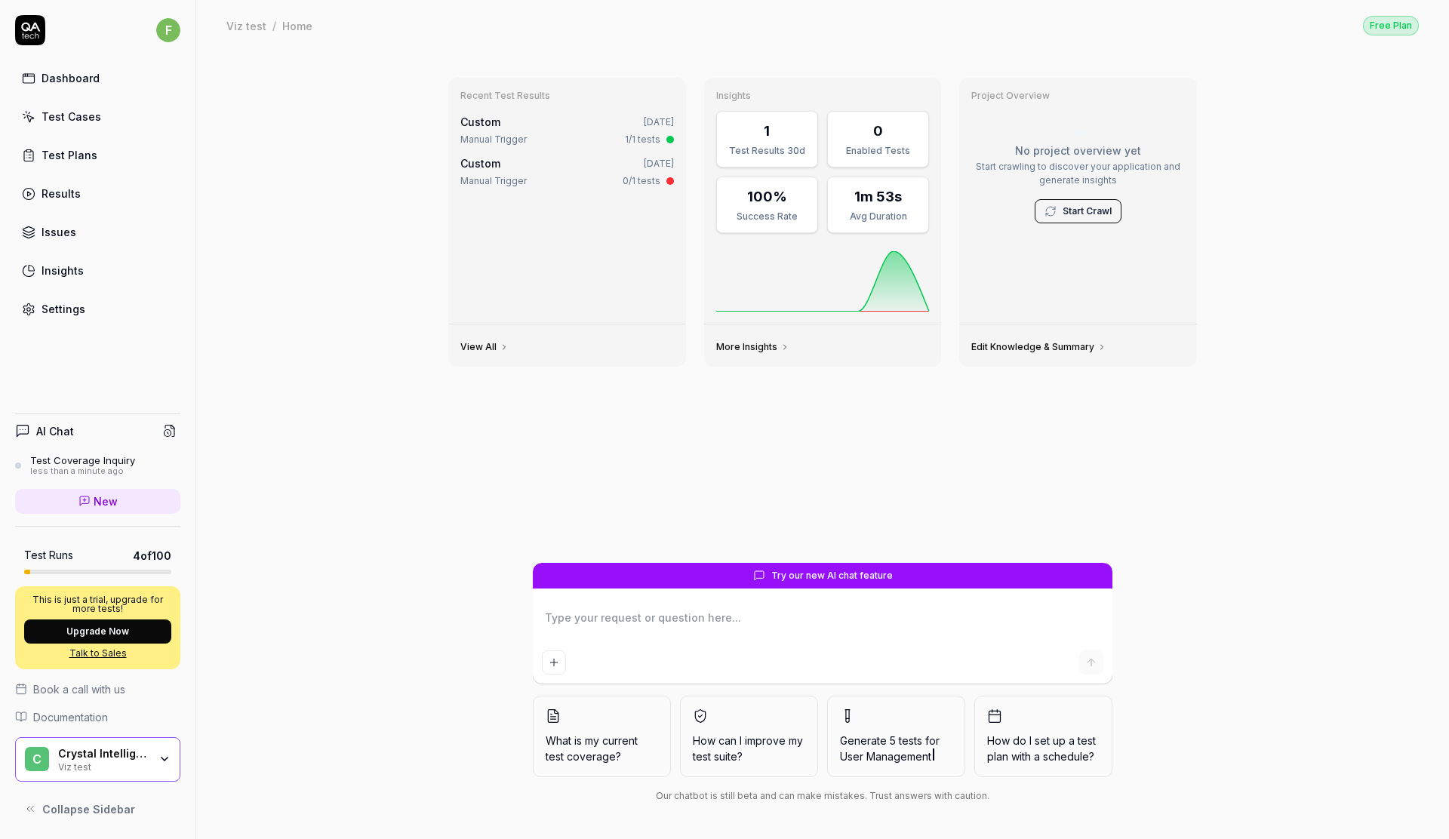
click at [97, 110] on link "Test Cases" at bounding box center [97, 116] width 165 height 29
type textarea "*"
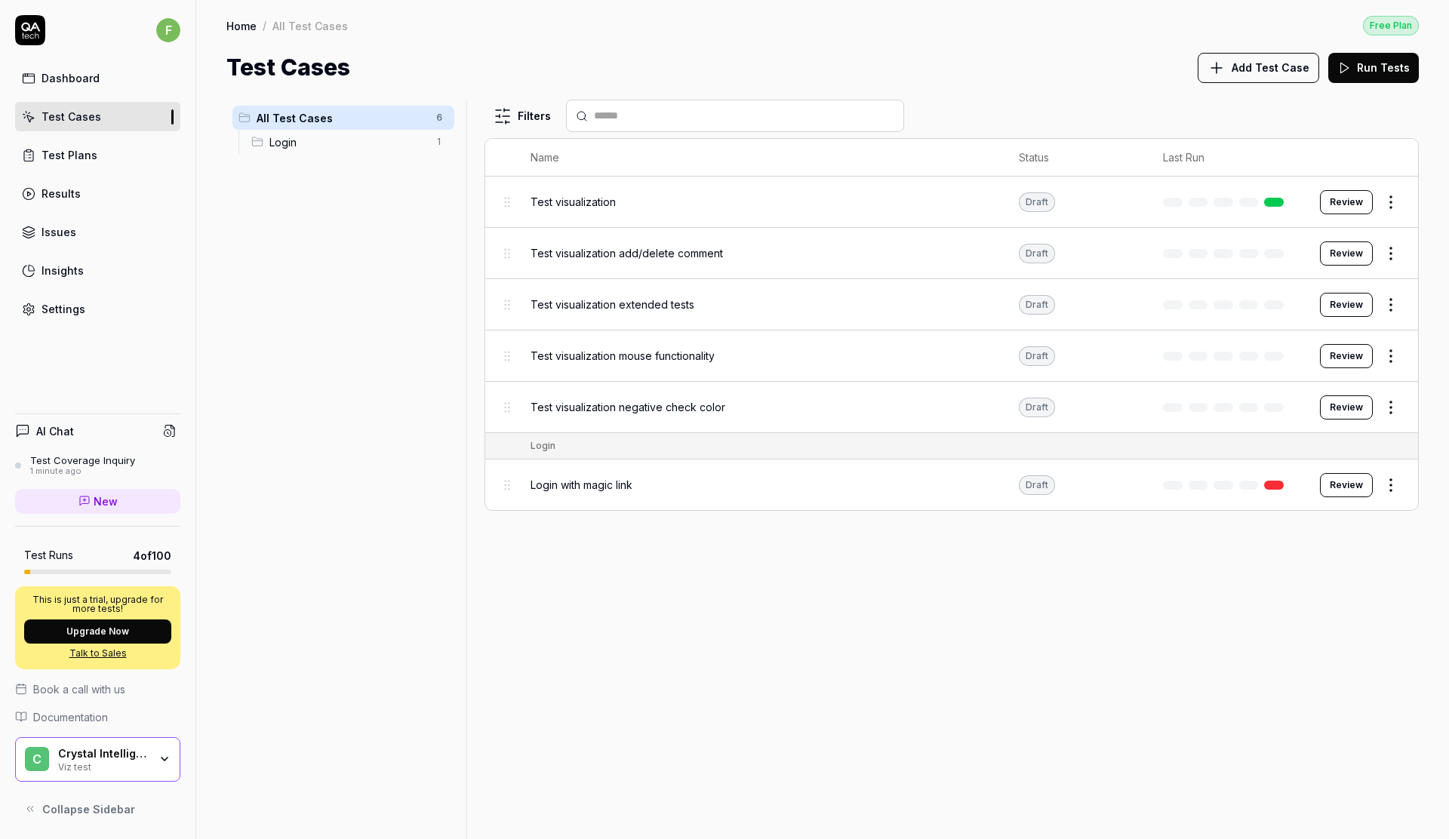
click at [73, 162] on div "Test Plans" at bounding box center [70, 155] width 56 height 16
